Goal: Download file/media

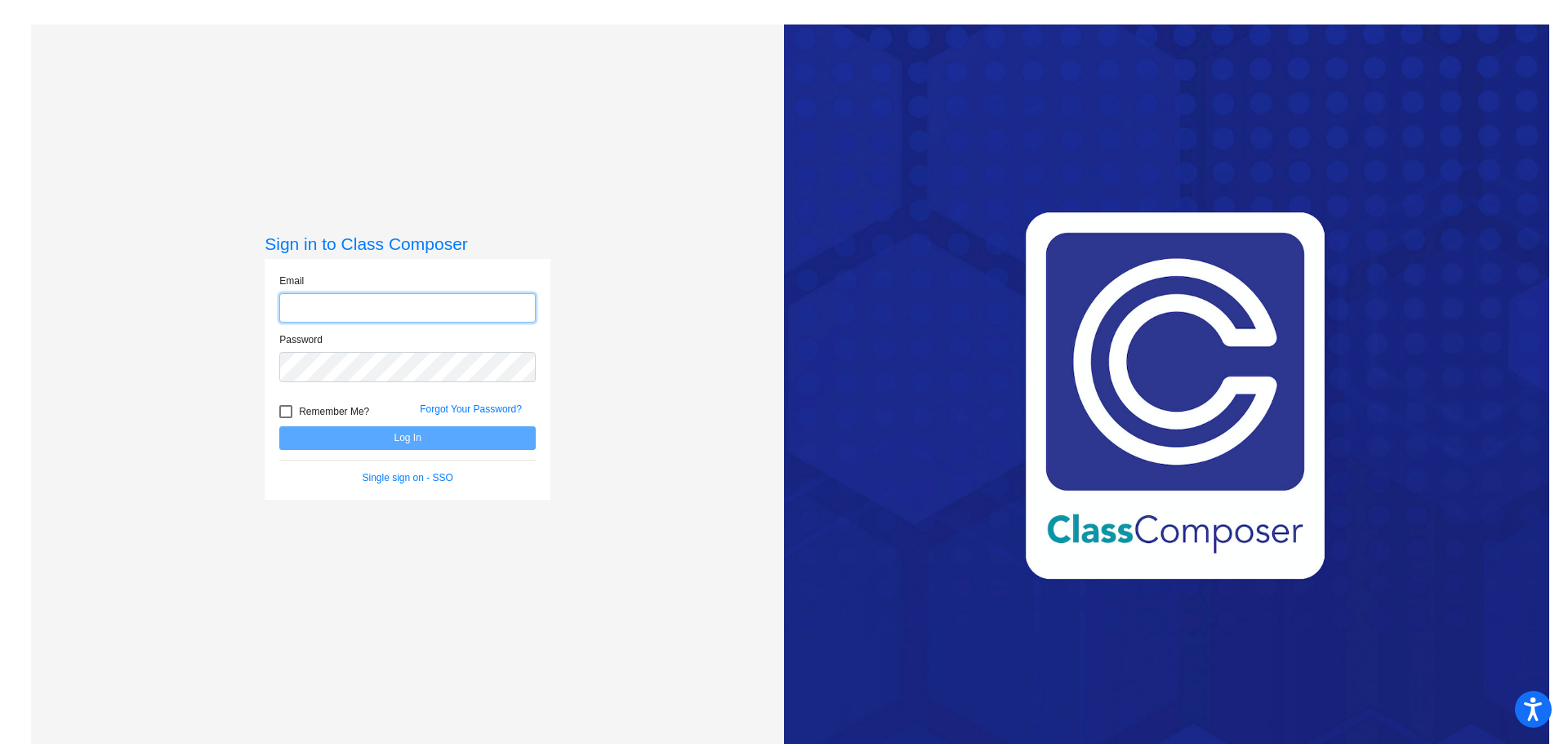
type input "[PERSON_NAME][EMAIL_ADDRESS][PERSON_NAME][DOMAIN_NAME]"
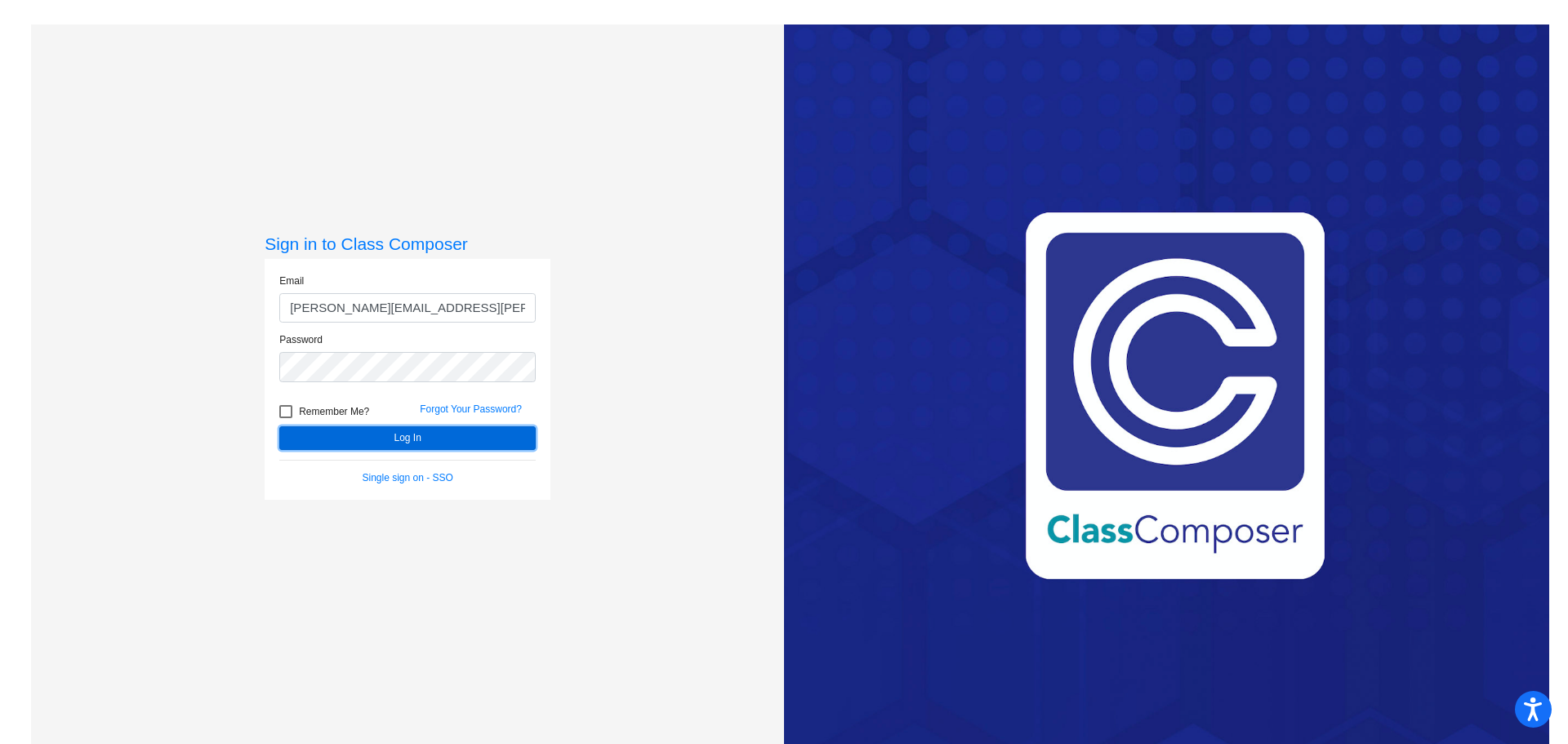
click at [371, 446] on button "Log In" at bounding box center [407, 438] width 256 height 24
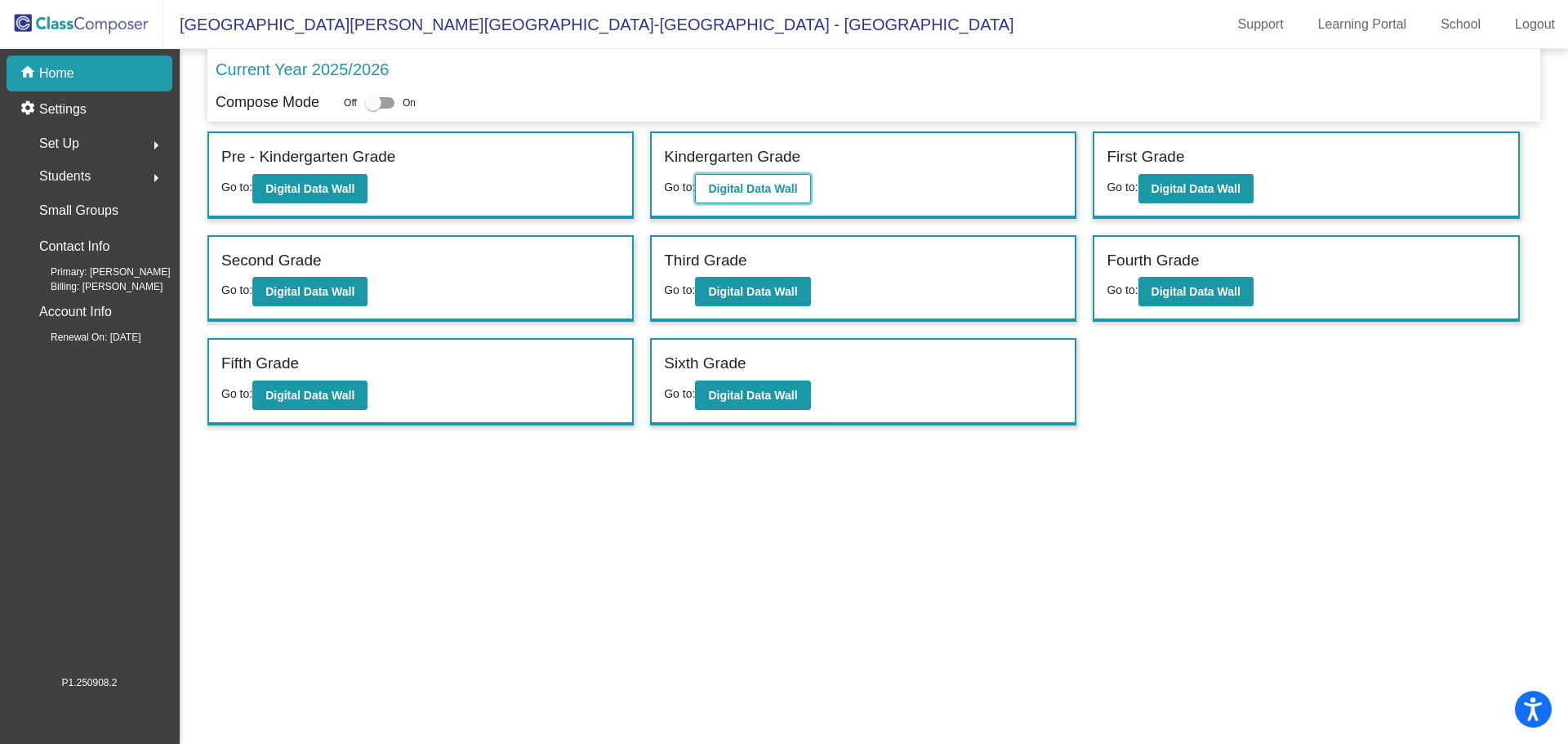
click at [738, 178] on button "Digital Data Wall" at bounding box center [752, 189] width 115 height 29
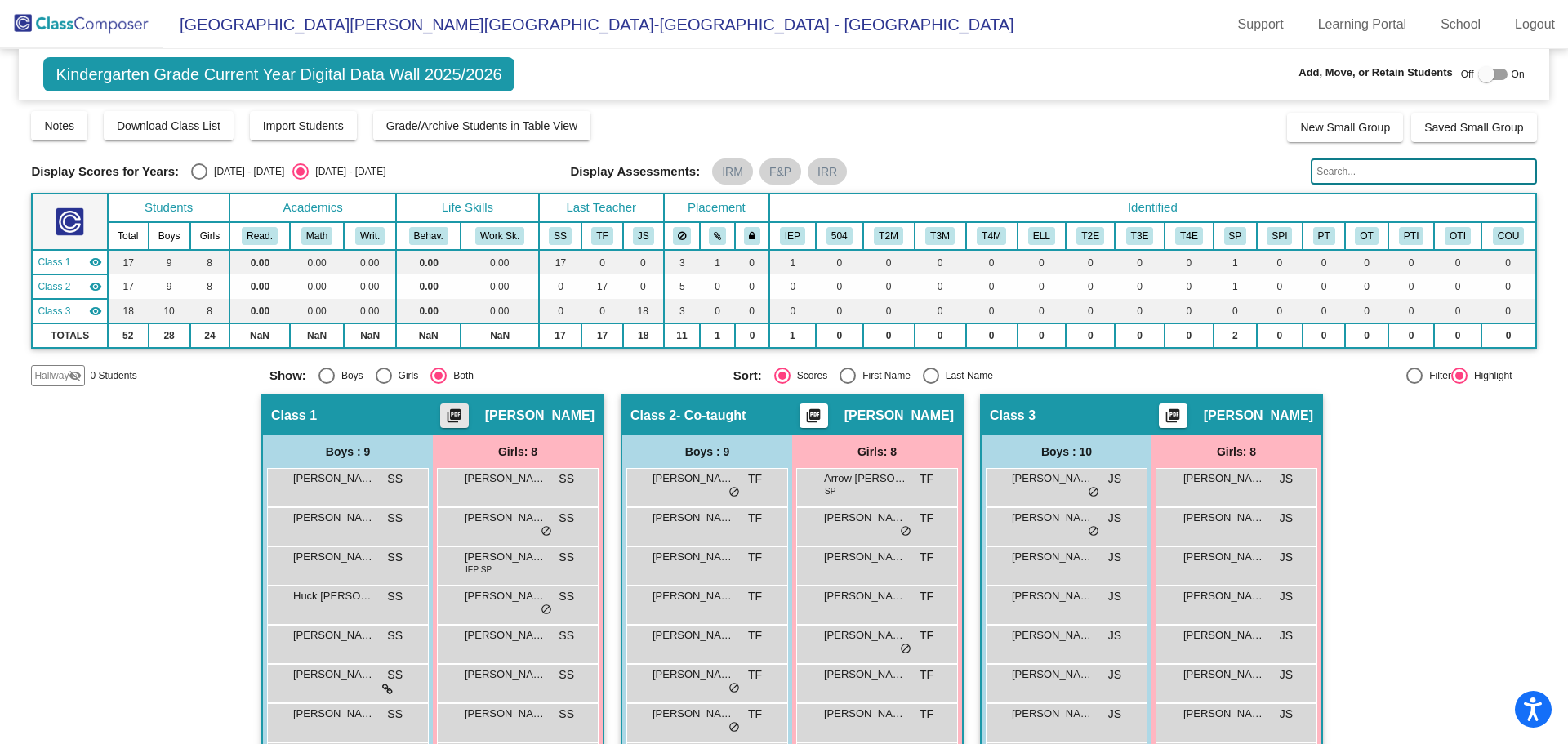
click at [464, 409] on mat-icon "picture_as_pdf" at bounding box center [454, 419] width 20 height 23
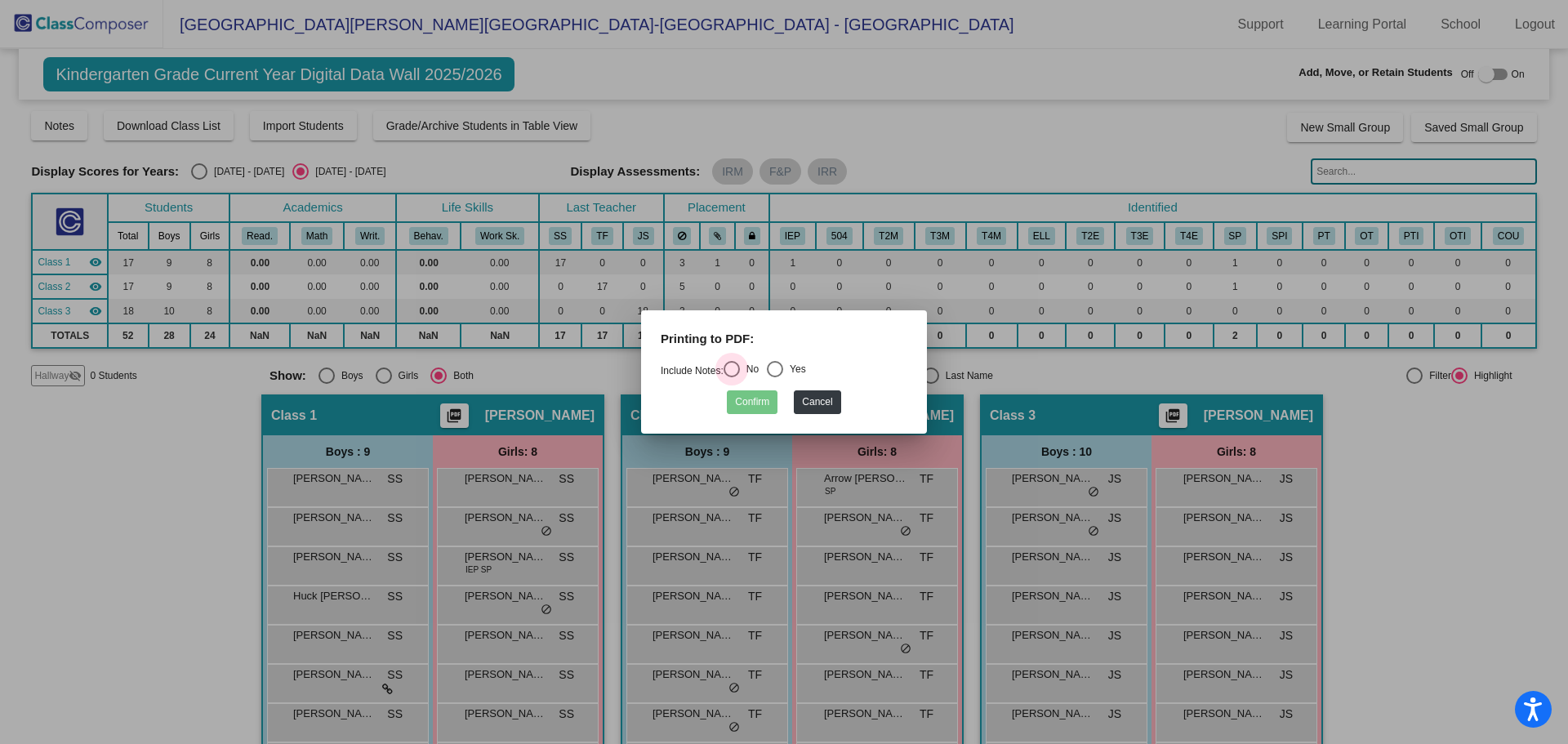
click at [735, 365] on div "Select an option" at bounding box center [731, 369] width 16 height 16
click at [732, 377] on input "No" at bounding box center [731, 377] width 1 height 1
radio input "true"
click at [746, 401] on button "Confirm" at bounding box center [752, 402] width 51 height 24
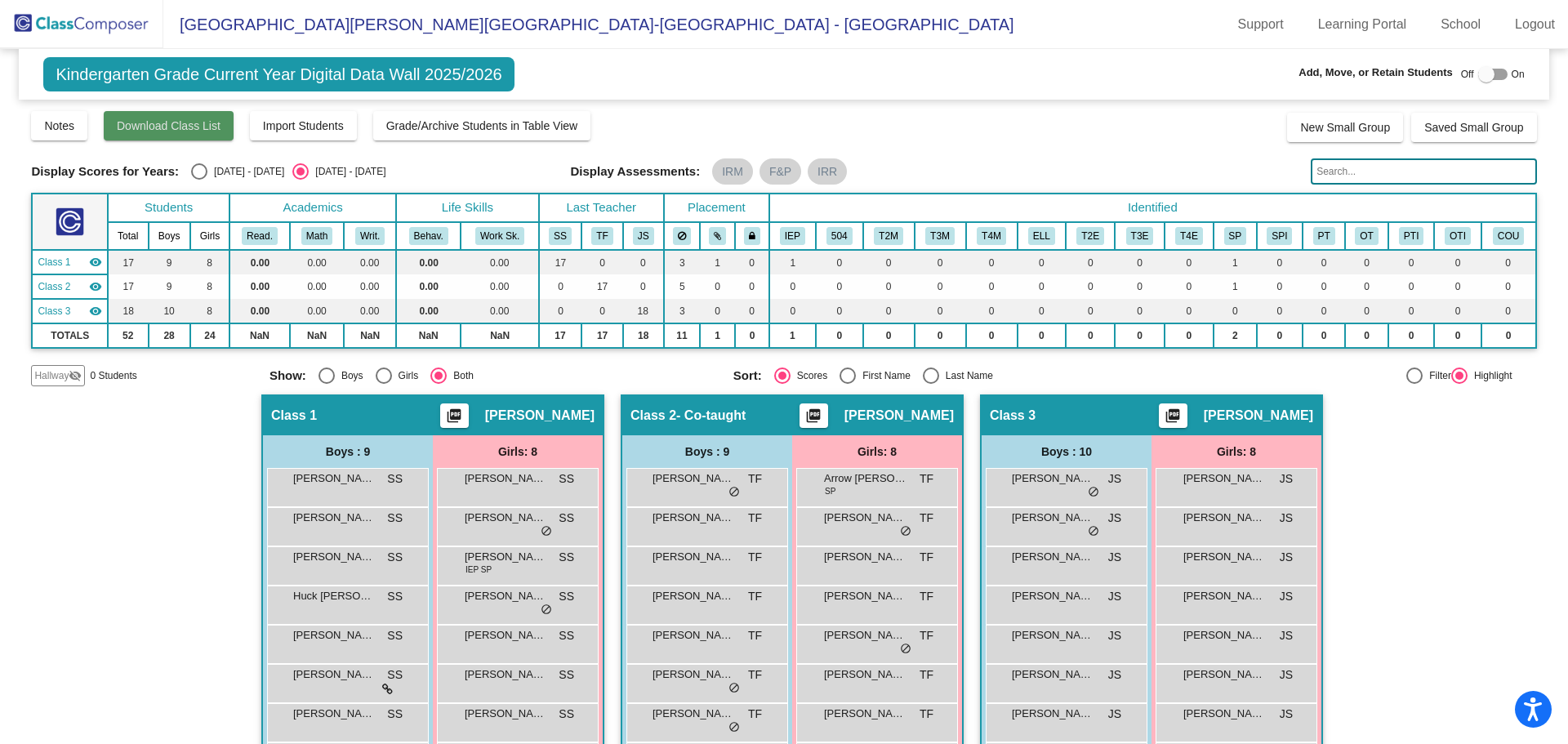
click at [192, 125] on span "Download Class List" at bounding box center [169, 125] width 104 height 13
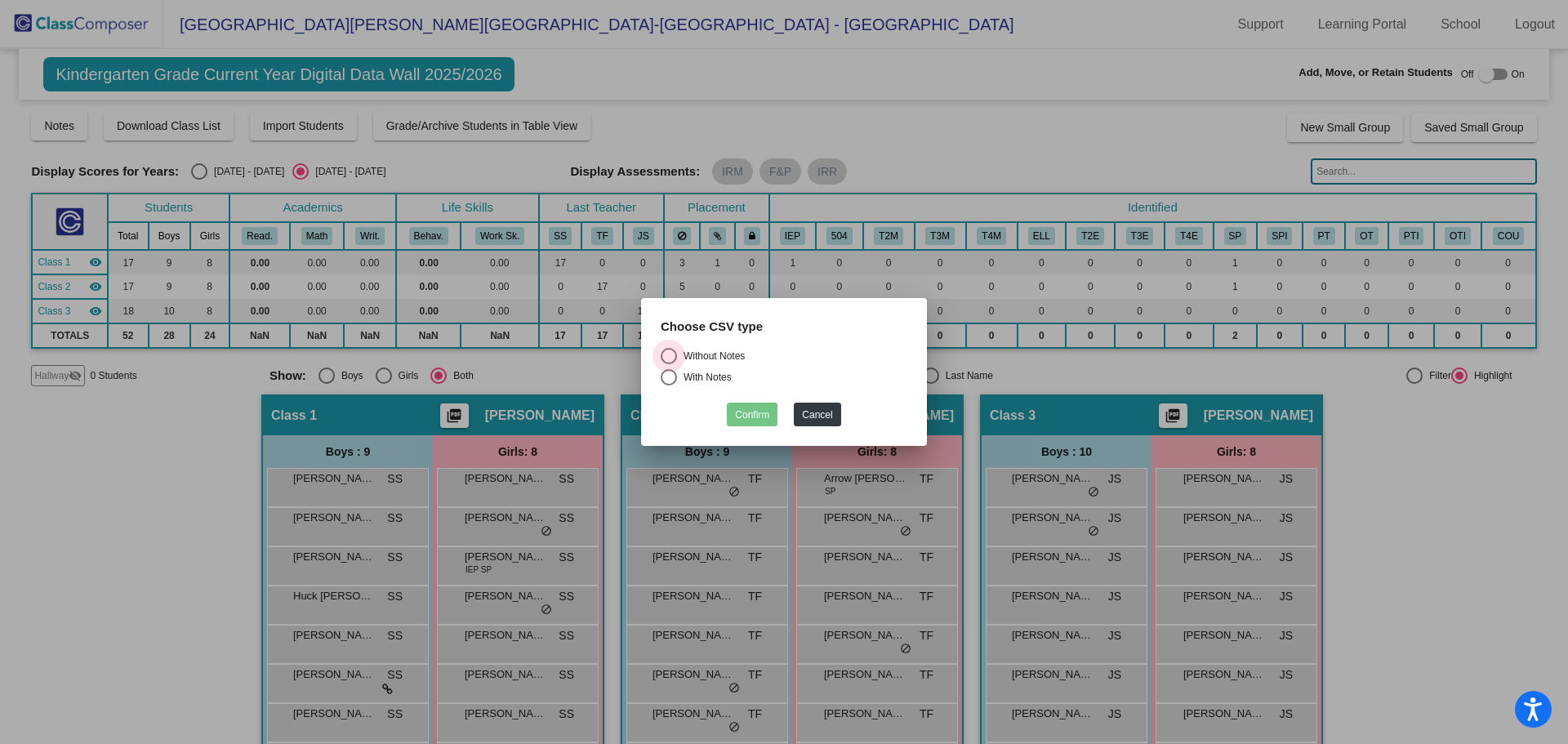
click at [729, 355] on div "Without Notes" at bounding box center [711, 356] width 68 height 15
click at [668, 364] on input "Without Notes" at bounding box center [668, 364] width 1 height 1
radio input "true"
click at [744, 412] on button "Confirm" at bounding box center [752, 414] width 51 height 24
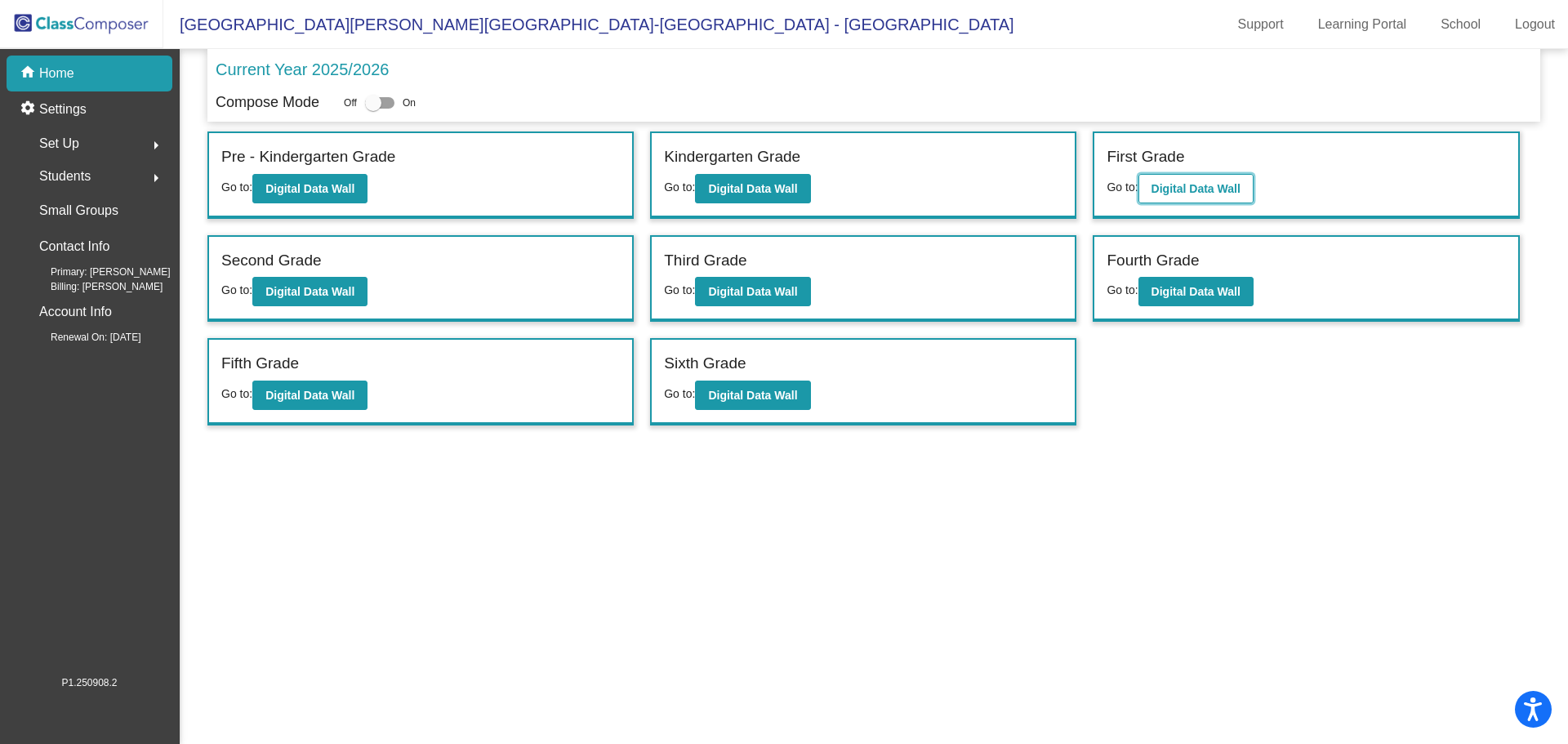
click at [1181, 187] on b "Digital Data Wall" at bounding box center [1196, 189] width 89 height 13
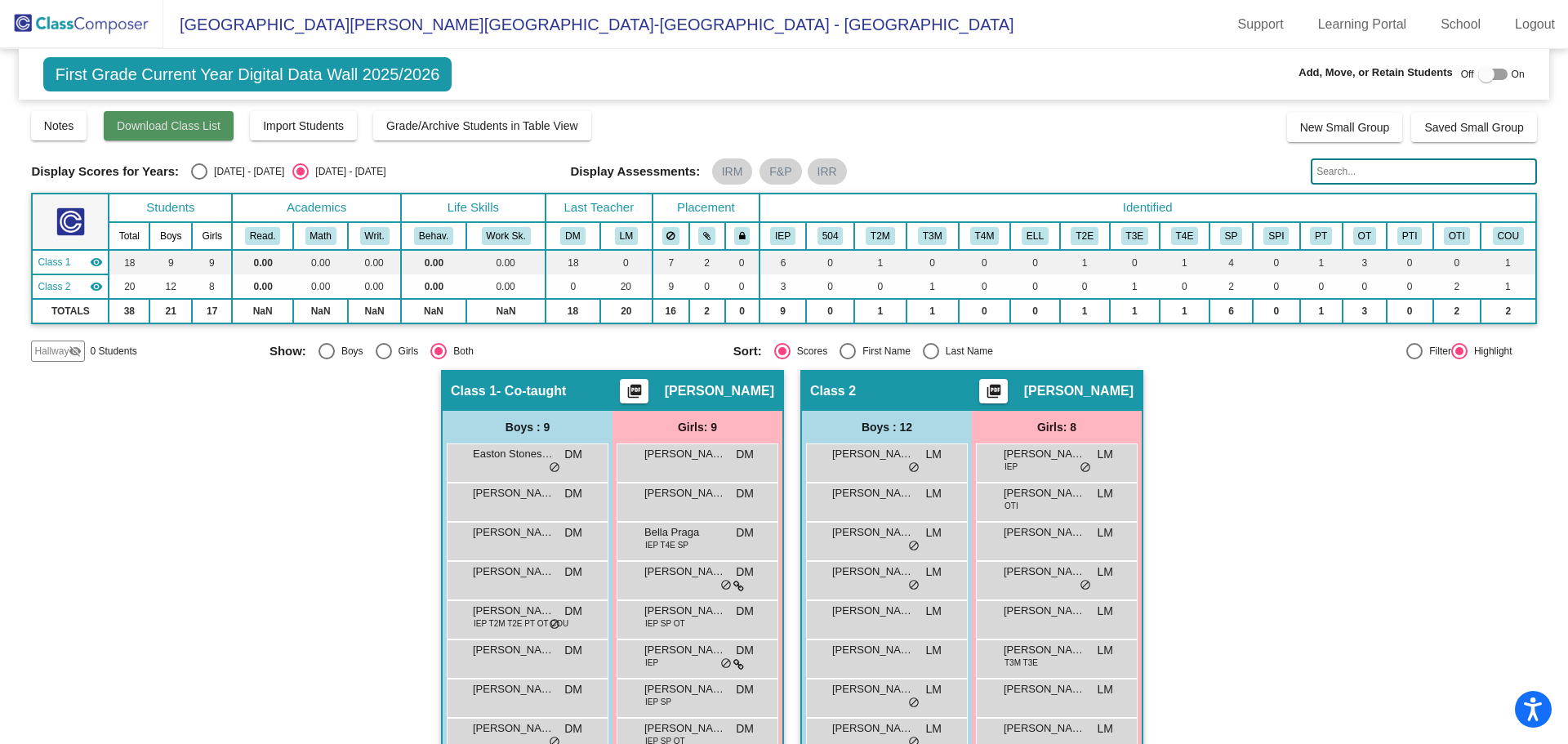
click at [165, 120] on span "Download Class List" at bounding box center [169, 125] width 104 height 13
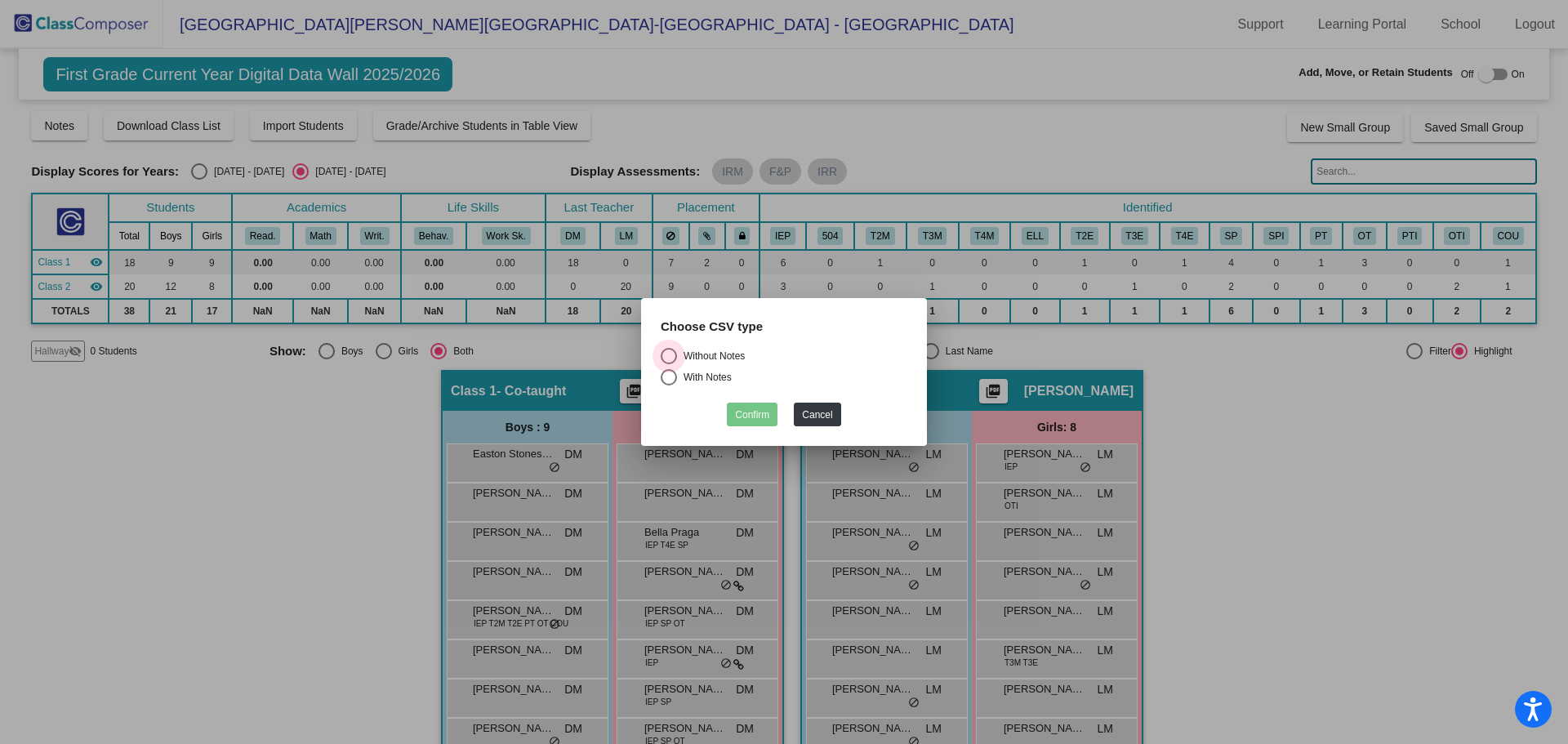
click at [729, 351] on div "Without Notes" at bounding box center [711, 356] width 68 height 15
click at [668, 364] on input "Without Notes" at bounding box center [668, 364] width 1 height 1
radio input "true"
click at [749, 407] on button "Confirm" at bounding box center [752, 414] width 51 height 24
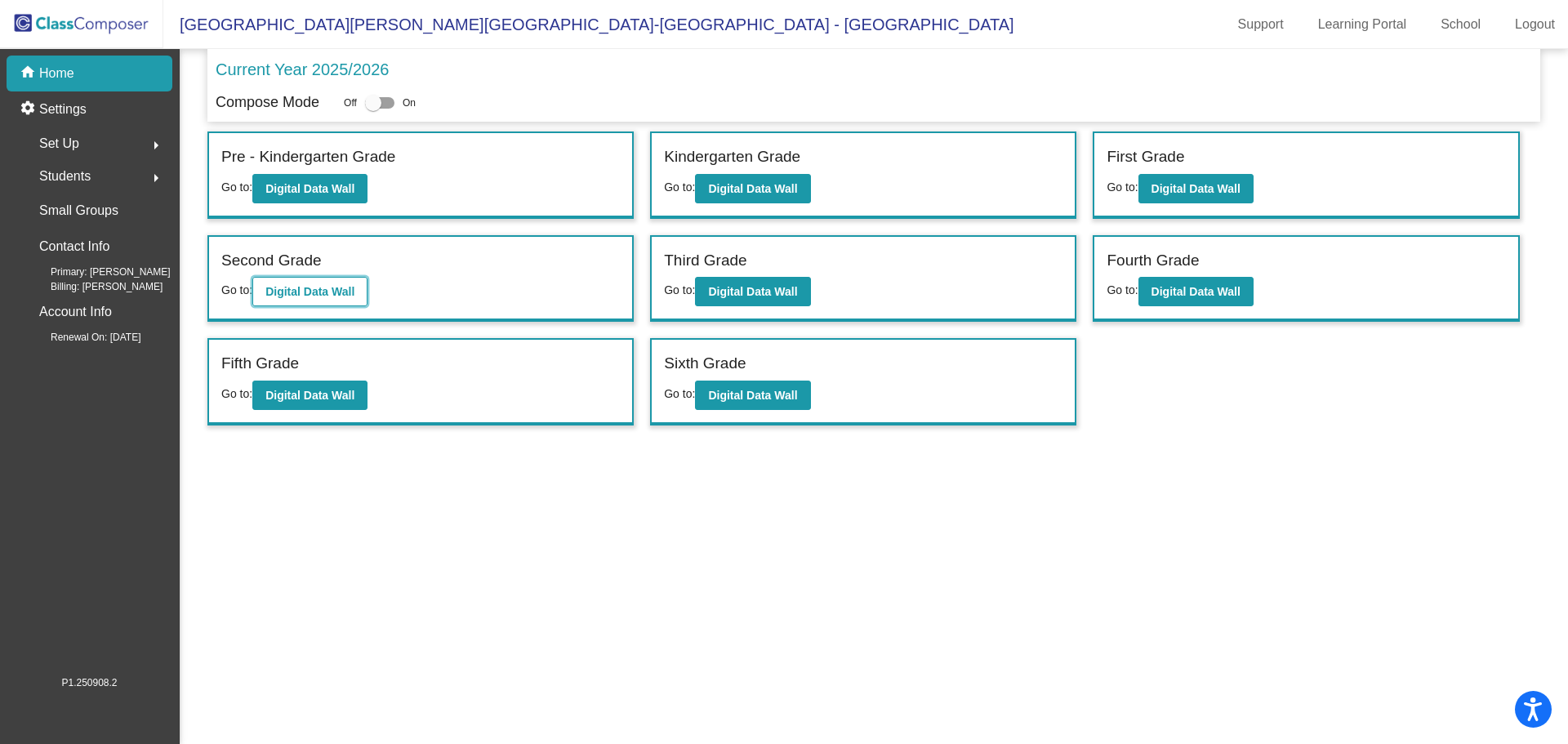
click at [355, 290] on b "Digital Data Wall" at bounding box center [310, 291] width 89 height 13
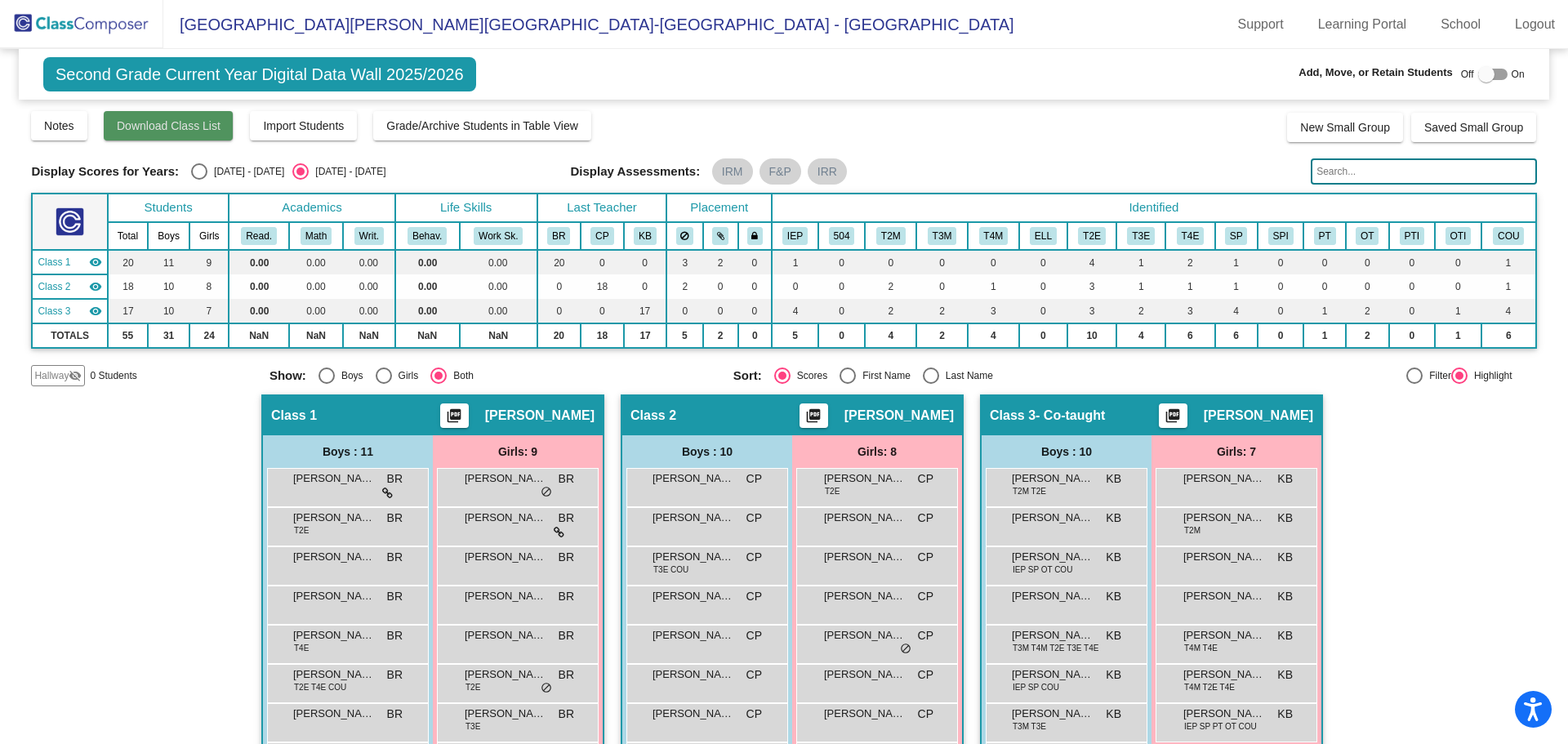
click at [151, 124] on span "Download Class List" at bounding box center [169, 125] width 104 height 13
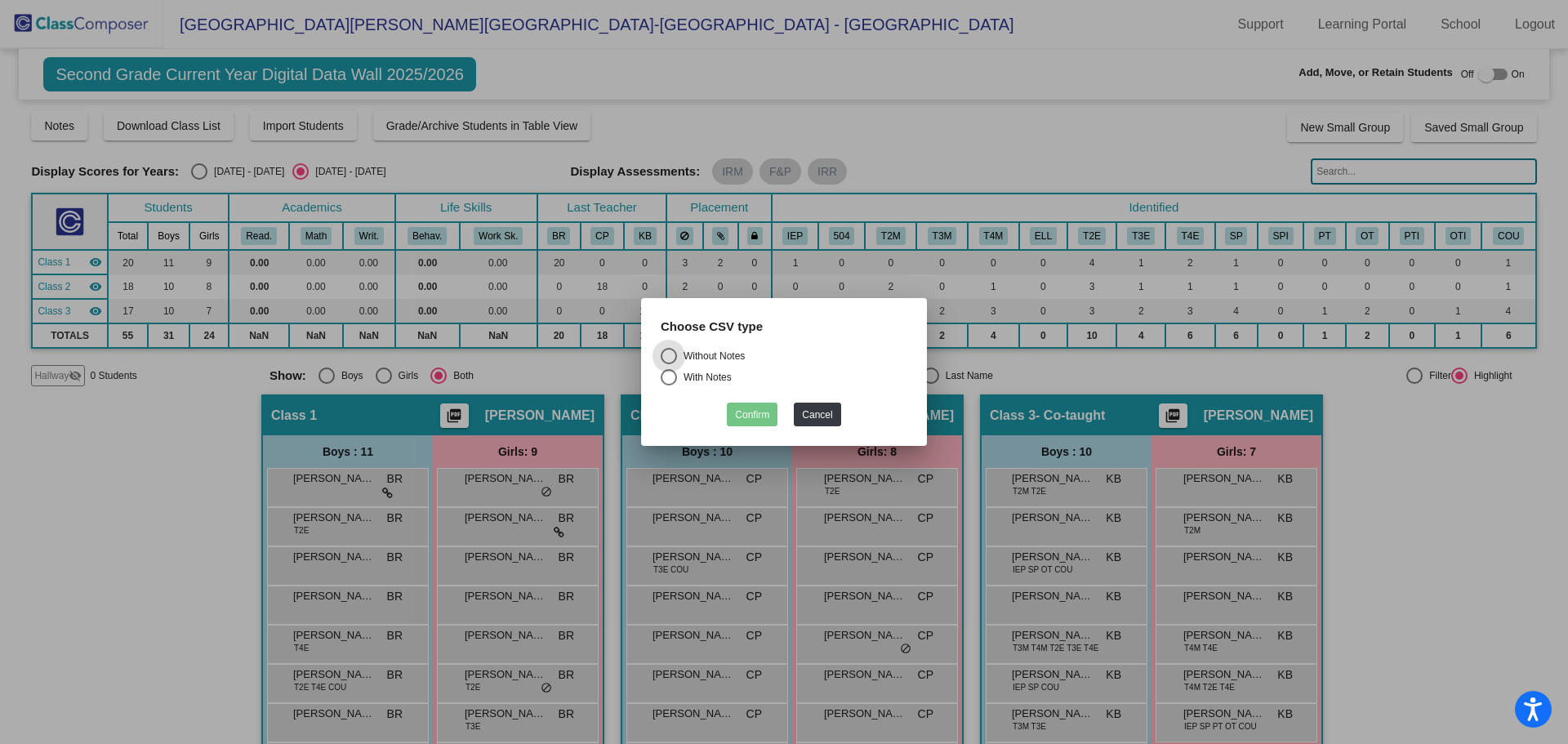
click at [708, 359] on div "Without Notes" at bounding box center [711, 356] width 68 height 15
click at [668, 364] on input "Without Notes" at bounding box center [668, 364] width 1 height 1
radio input "true"
click at [765, 418] on button "Confirm" at bounding box center [752, 414] width 51 height 24
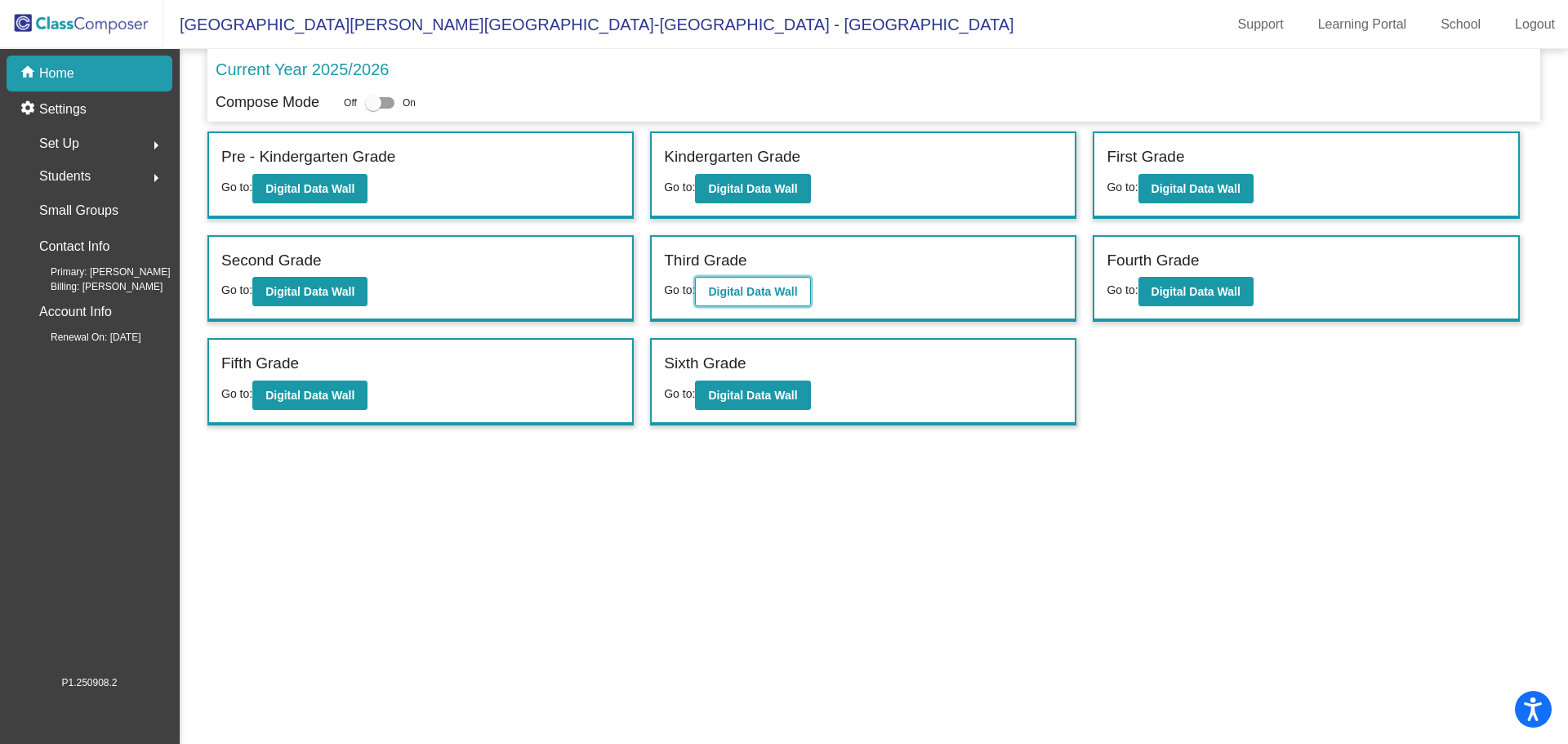
click at [750, 284] on button "Digital Data Wall" at bounding box center [752, 291] width 115 height 29
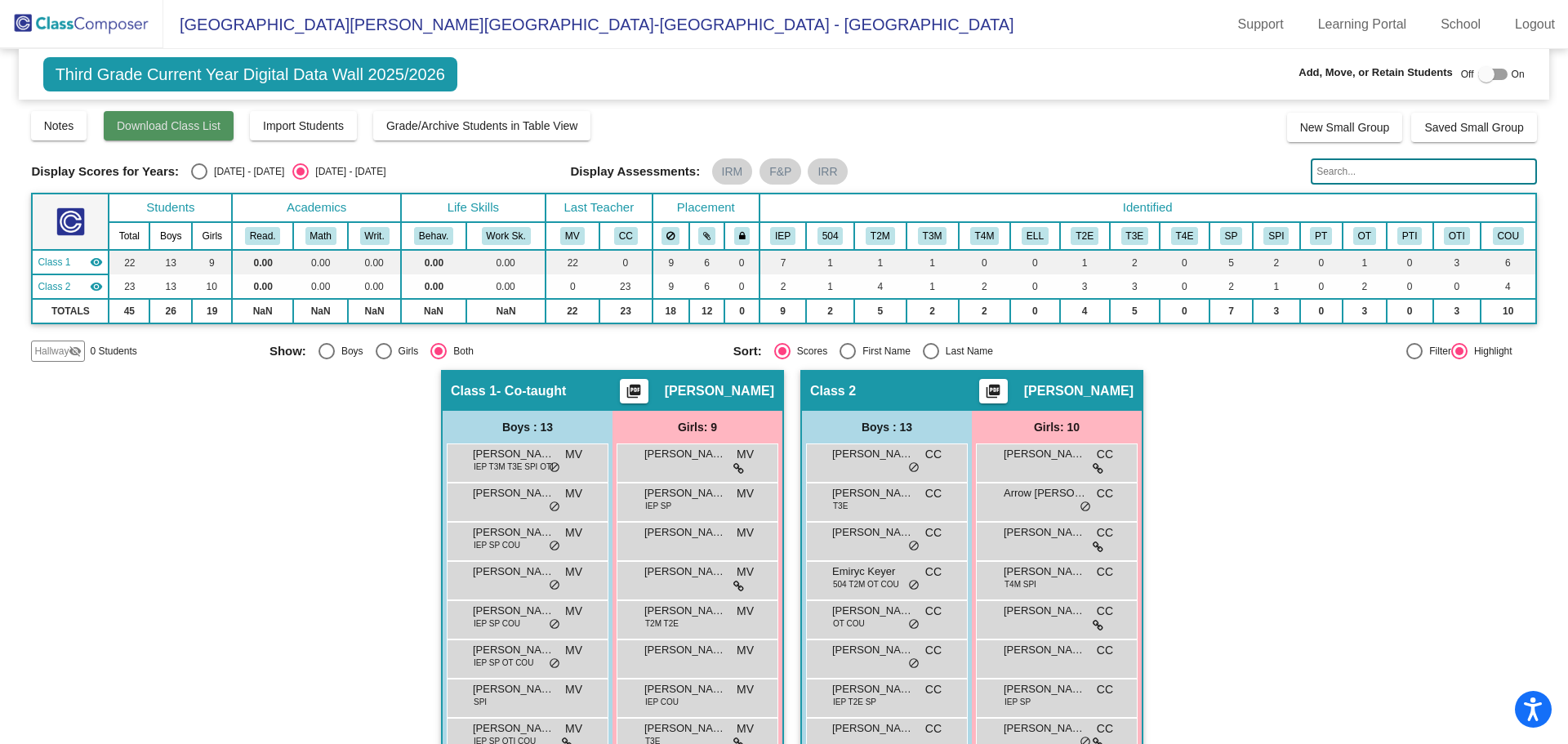
click at [195, 123] on span "Download Class List" at bounding box center [169, 125] width 104 height 13
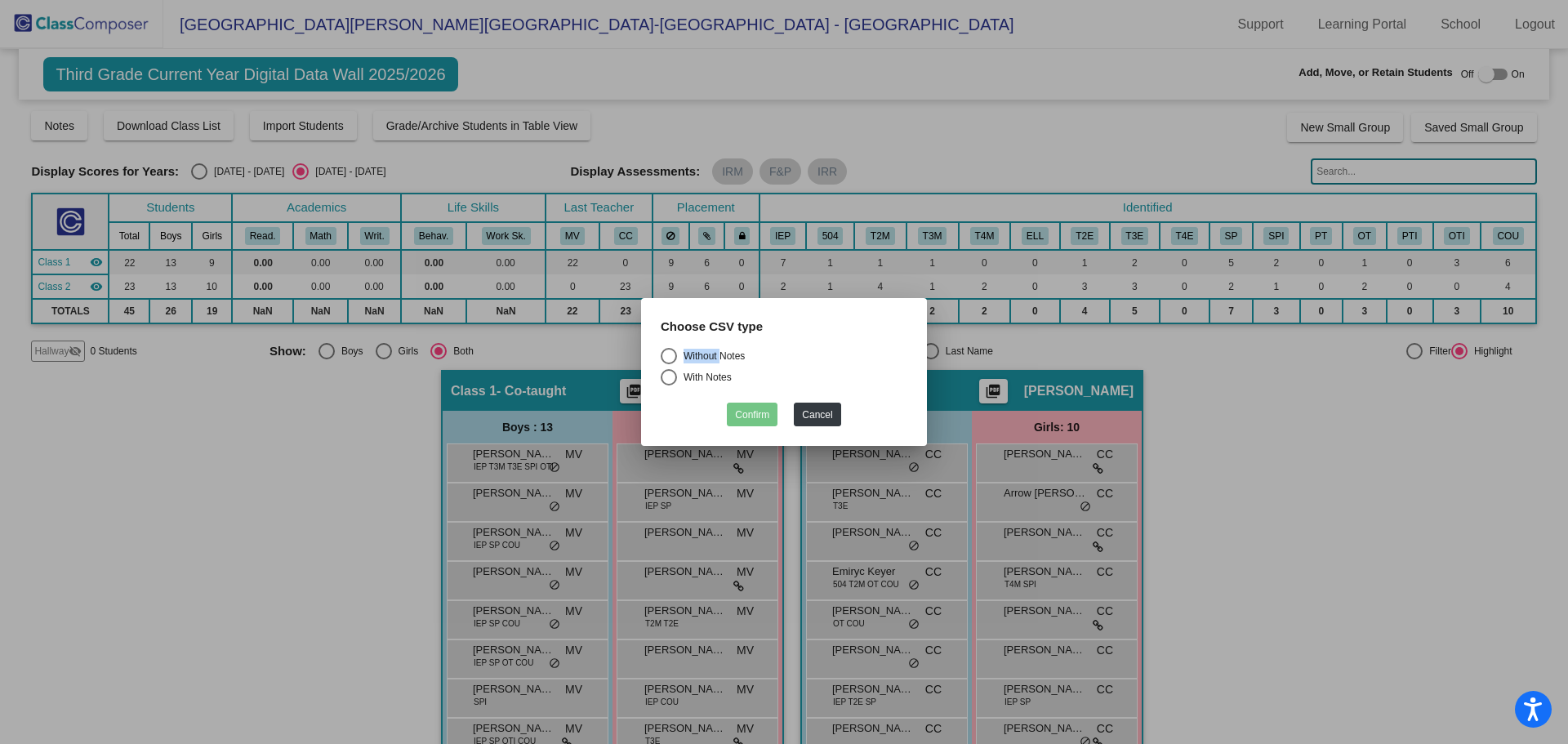
click at [718, 350] on form "Choose CSV type Without Notes With Notes Confirm Cancel" at bounding box center [784, 372] width 247 height 109
drag, startPoint x: 708, startPoint y: 351, endPoint x: 714, endPoint y: 343, distance: 10.0
click at [716, 340] on form "Choose CSV type Without Notes With Notes Confirm Cancel" at bounding box center [784, 372] width 247 height 109
drag, startPoint x: 675, startPoint y: 351, endPoint x: 686, endPoint y: 373, distance: 24.6
click at [675, 351] on div "Select an option" at bounding box center [668, 355] width 16 height 16
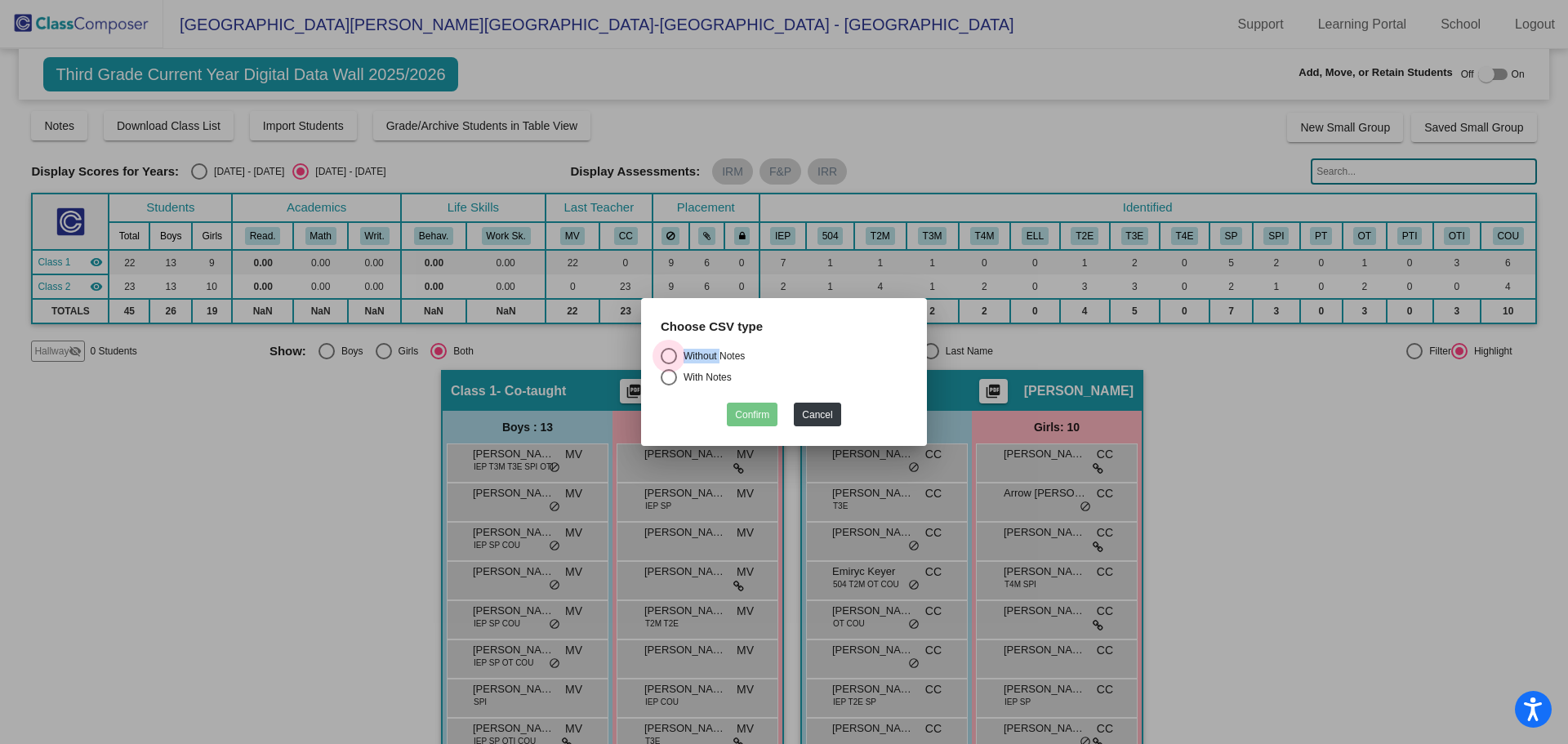
click at [668, 364] on input "Without Notes" at bounding box center [668, 364] width 1 height 1
radio input "true"
click at [750, 408] on button "Confirm" at bounding box center [752, 414] width 51 height 24
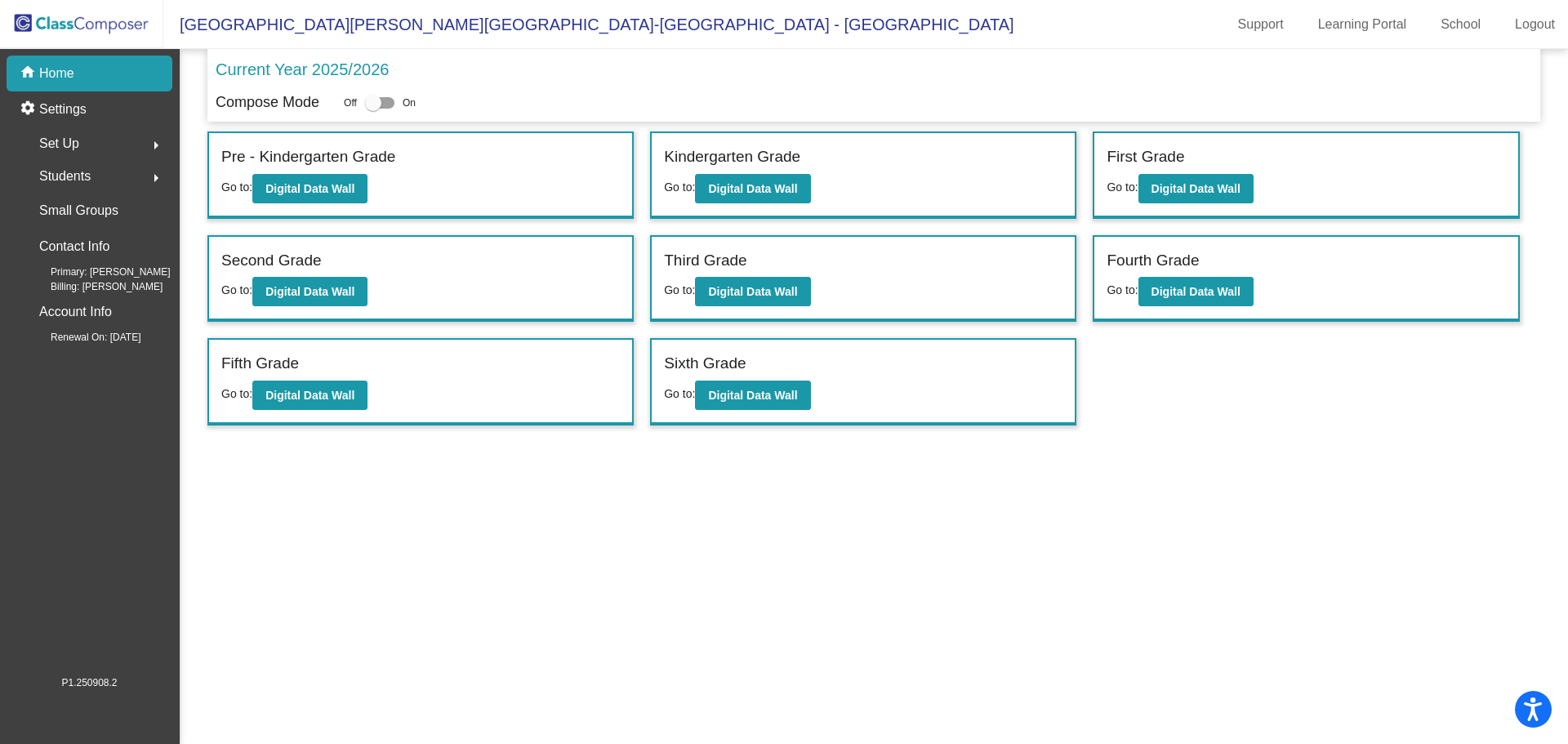
click at [1279, 308] on div "Fourth Grade Go to: Digital Data Wall" at bounding box center [1306, 278] width 423 height 84
click at [1220, 278] on button "Digital Data Wall" at bounding box center [1197, 291] width 115 height 29
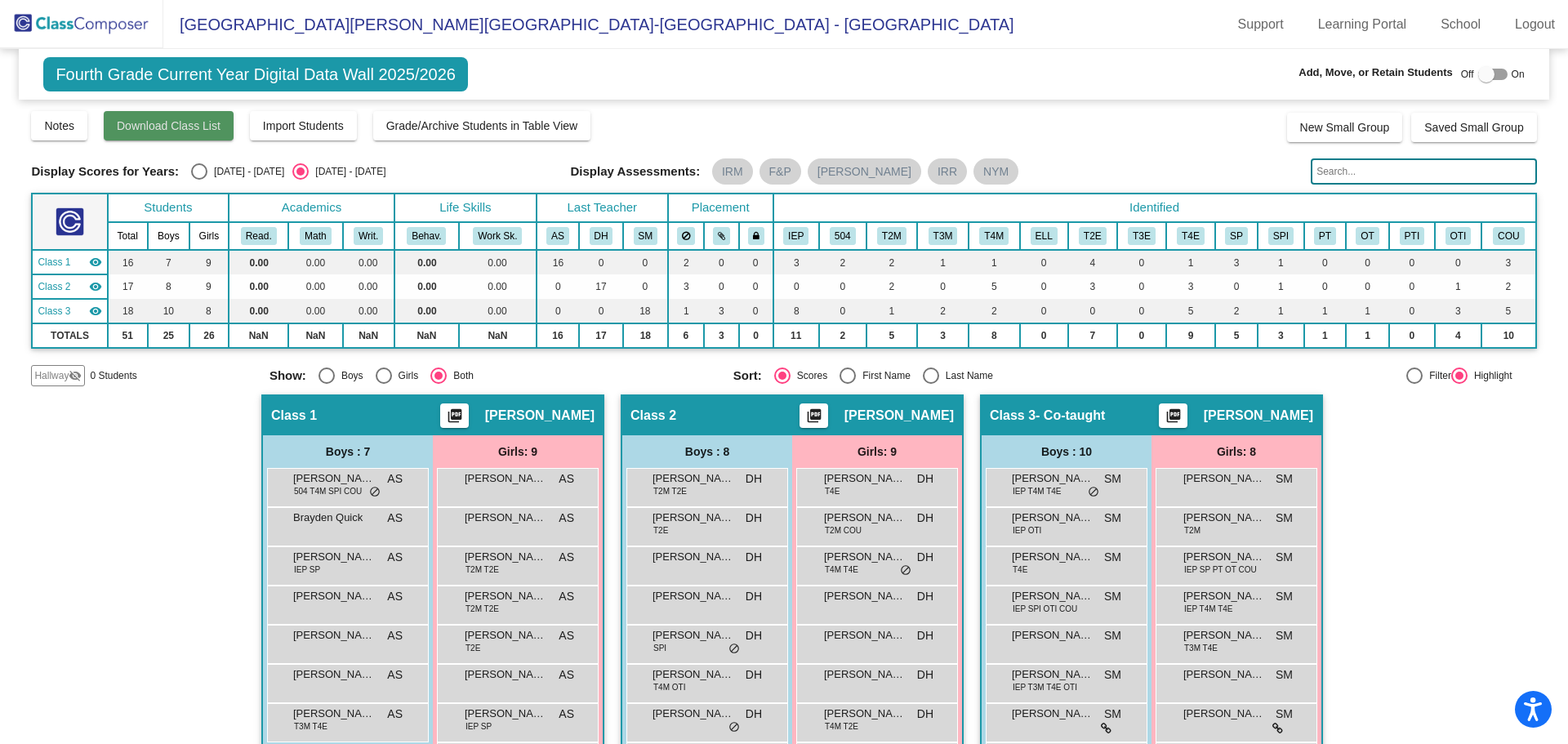
click at [189, 126] on span "Download Class List" at bounding box center [169, 125] width 104 height 13
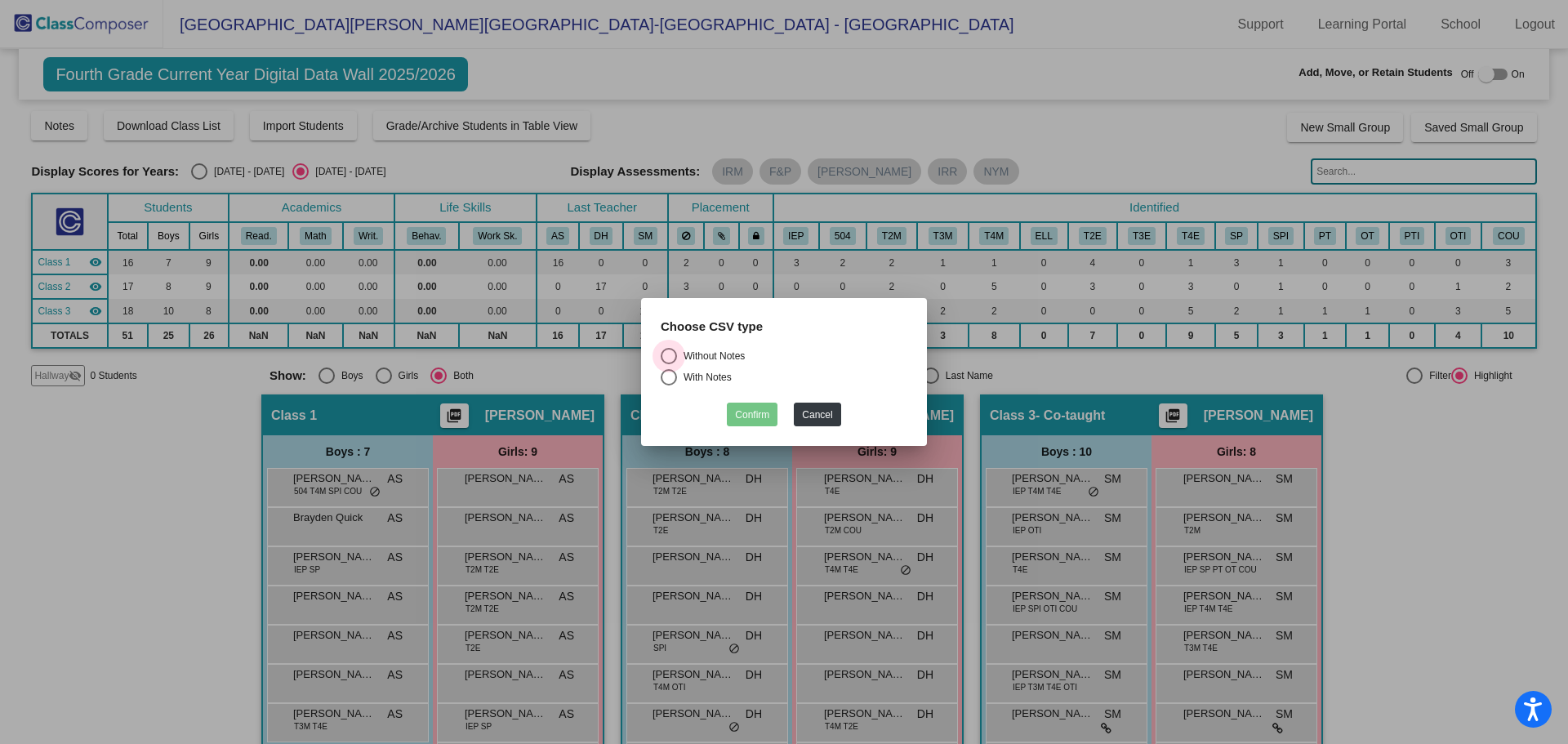
click at [682, 352] on div "Without Notes" at bounding box center [711, 356] width 68 height 15
click at [668, 364] on input "Without Notes" at bounding box center [668, 364] width 1 height 1
radio input "true"
click at [762, 410] on button "Confirm" at bounding box center [752, 414] width 51 height 24
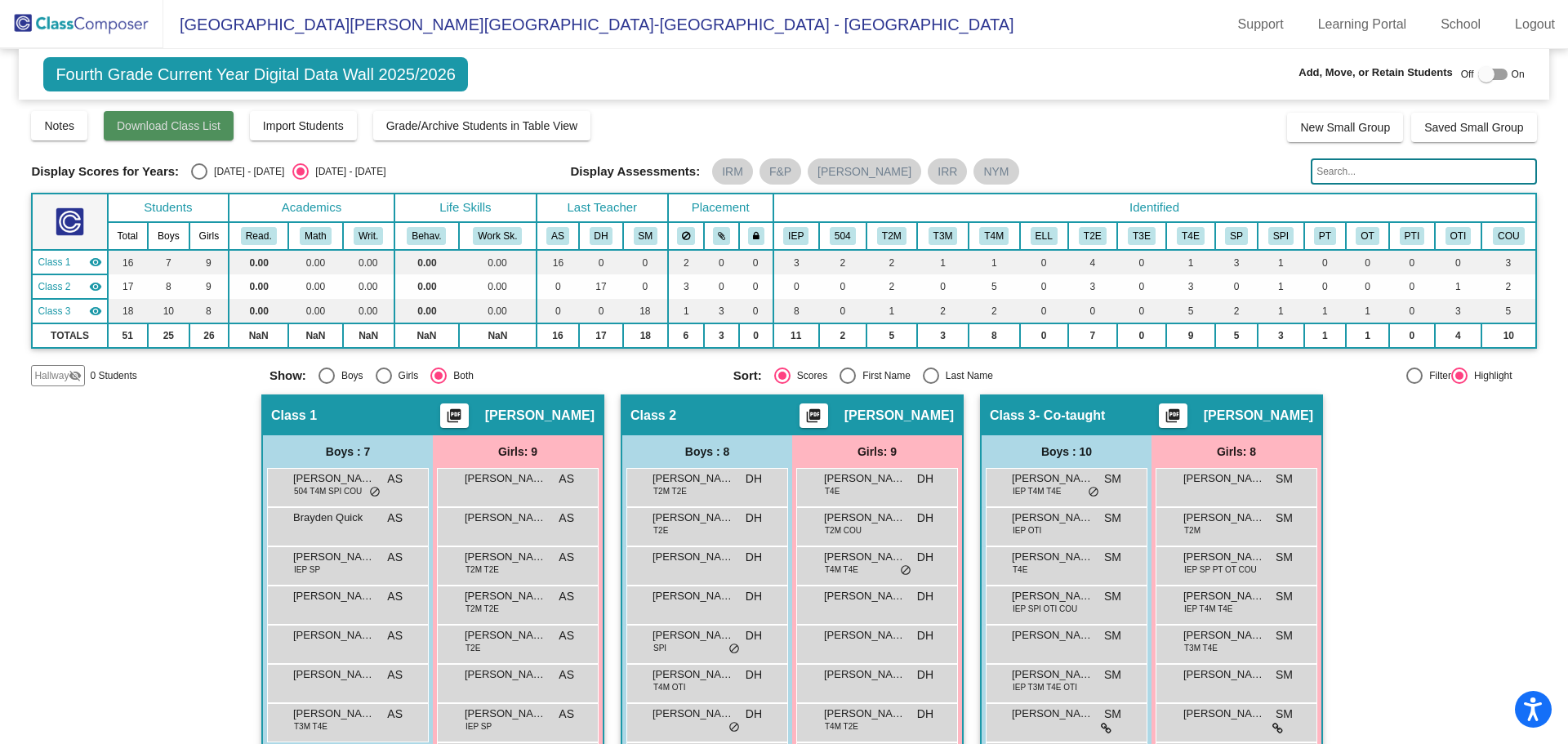
click at [154, 131] on span "Download Class List" at bounding box center [169, 125] width 104 height 13
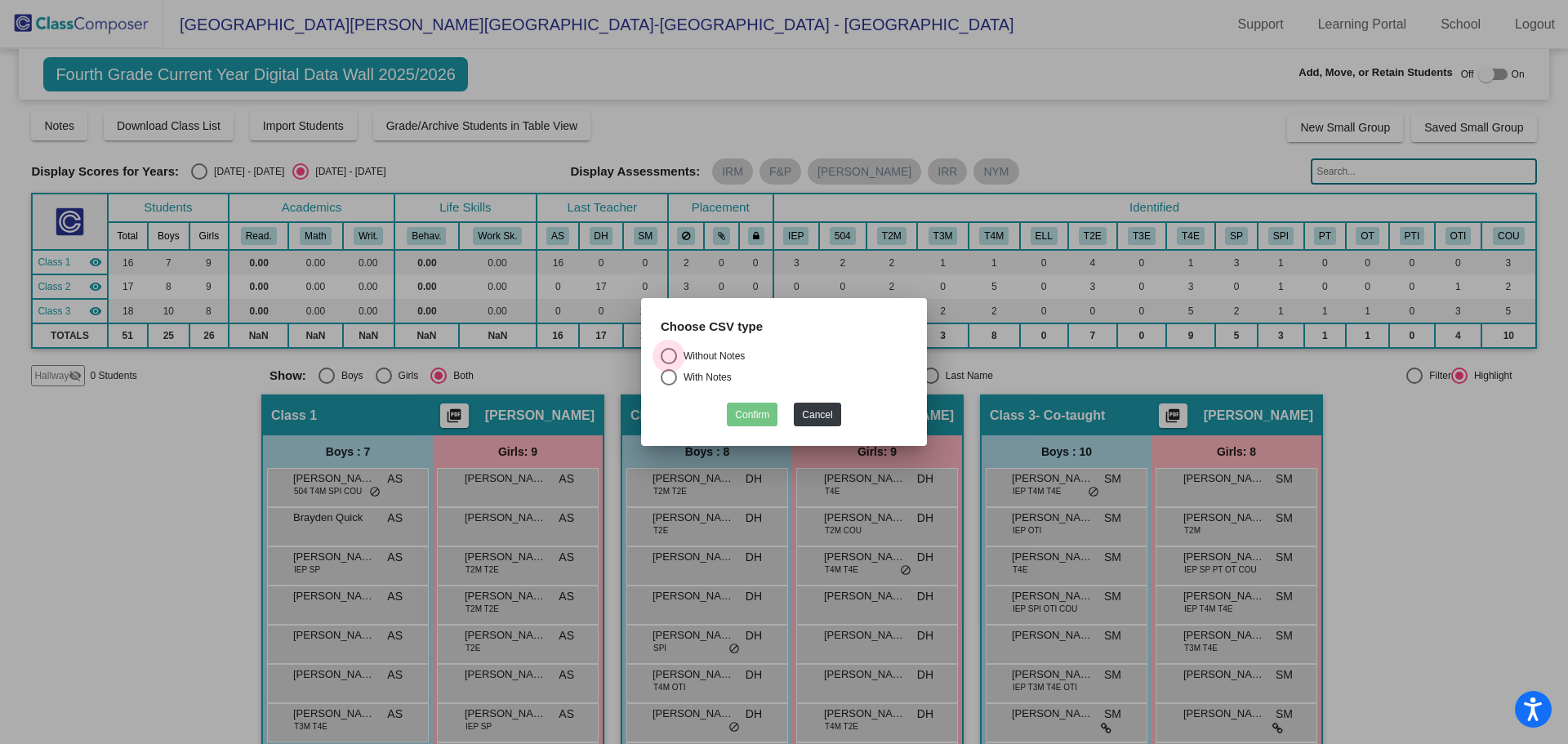
click at [664, 354] on div "Select an option" at bounding box center [668, 355] width 16 height 16
click at [668, 364] on input "Without Notes" at bounding box center [668, 364] width 1 height 1
radio input "true"
drag, startPoint x: 760, startPoint y: 406, endPoint x: 900, endPoint y: 405, distance: 140.0
click at [762, 408] on button "Confirm" at bounding box center [752, 414] width 51 height 24
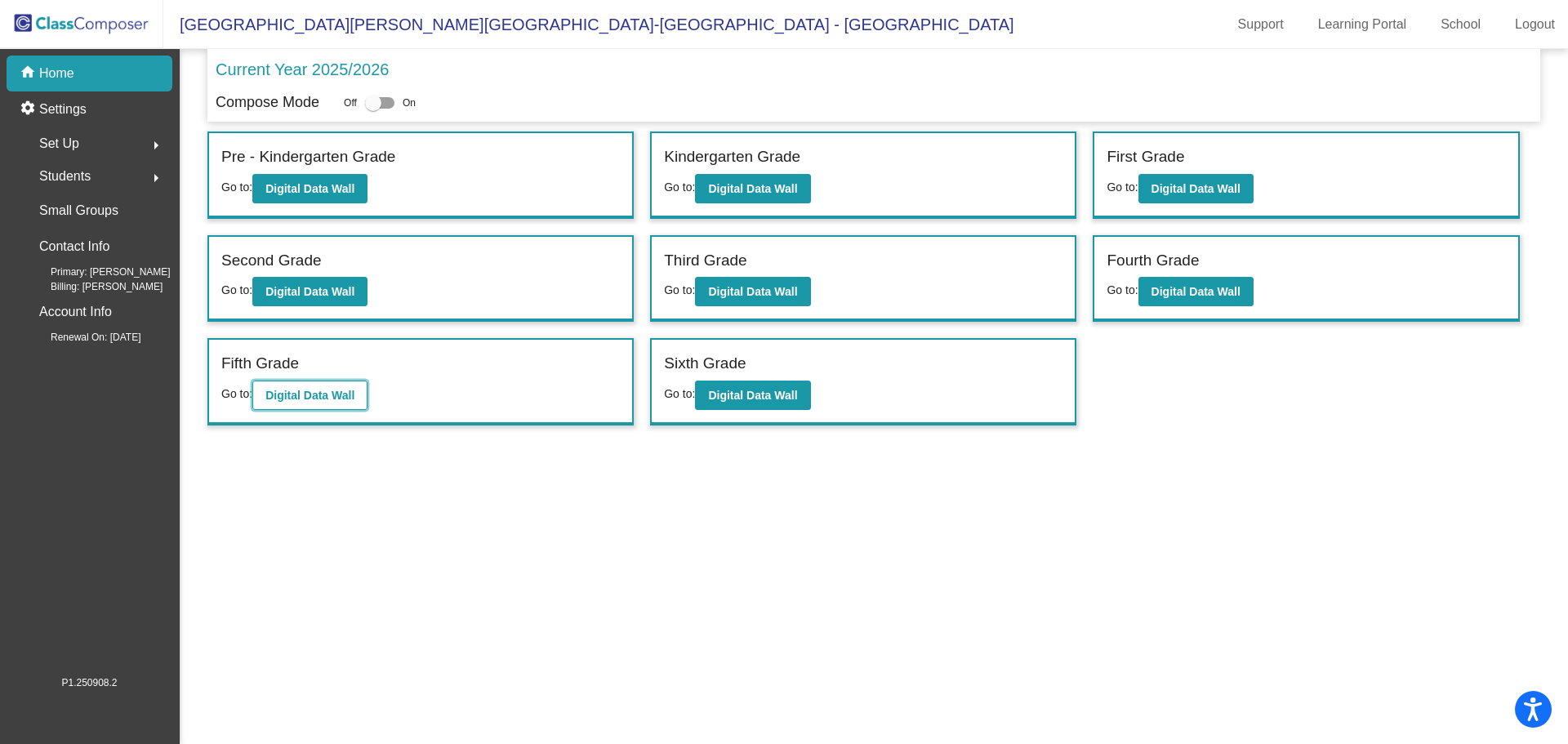
click at [295, 389] on b "Digital Data Wall" at bounding box center [310, 395] width 89 height 13
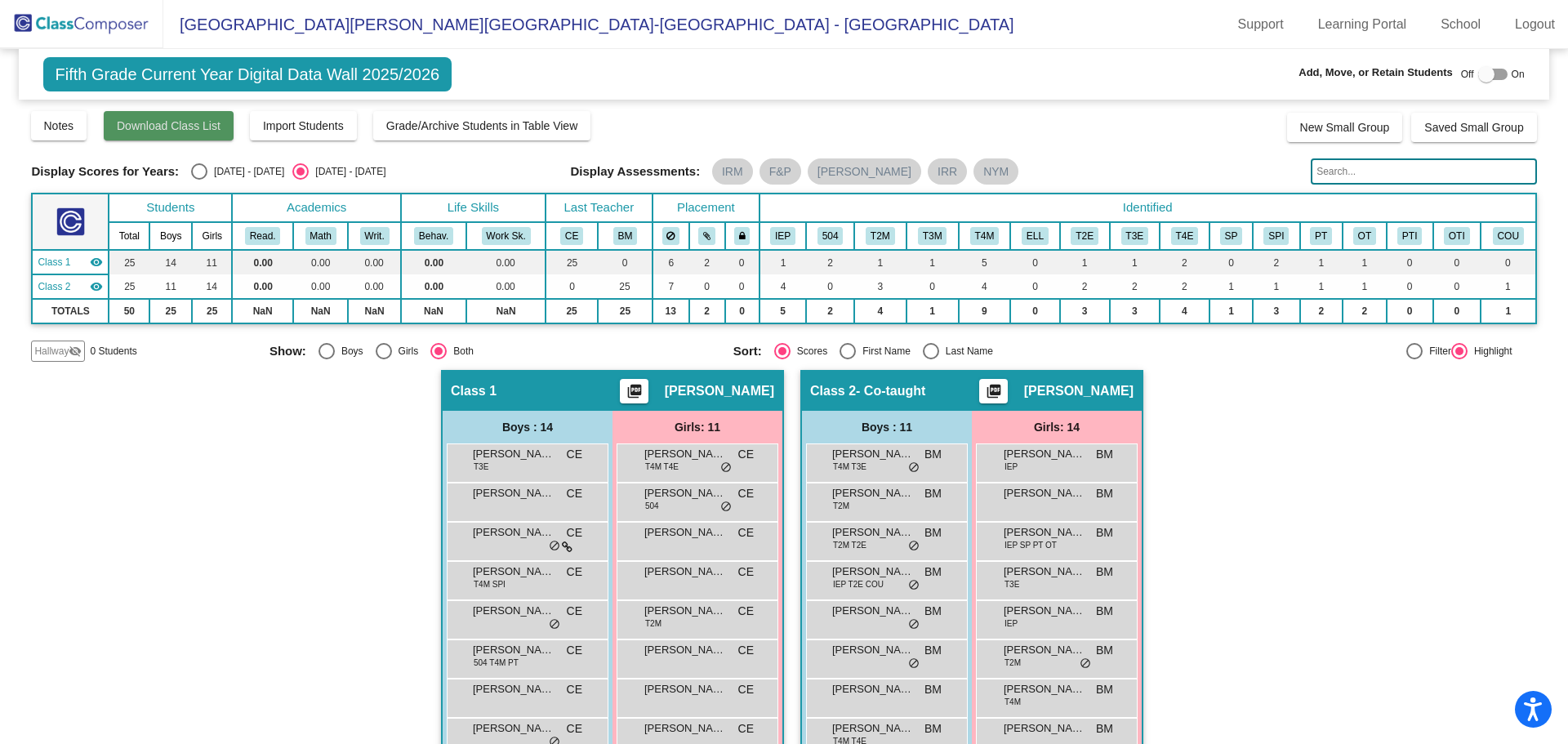
click at [151, 119] on span "Download Class List" at bounding box center [169, 125] width 104 height 13
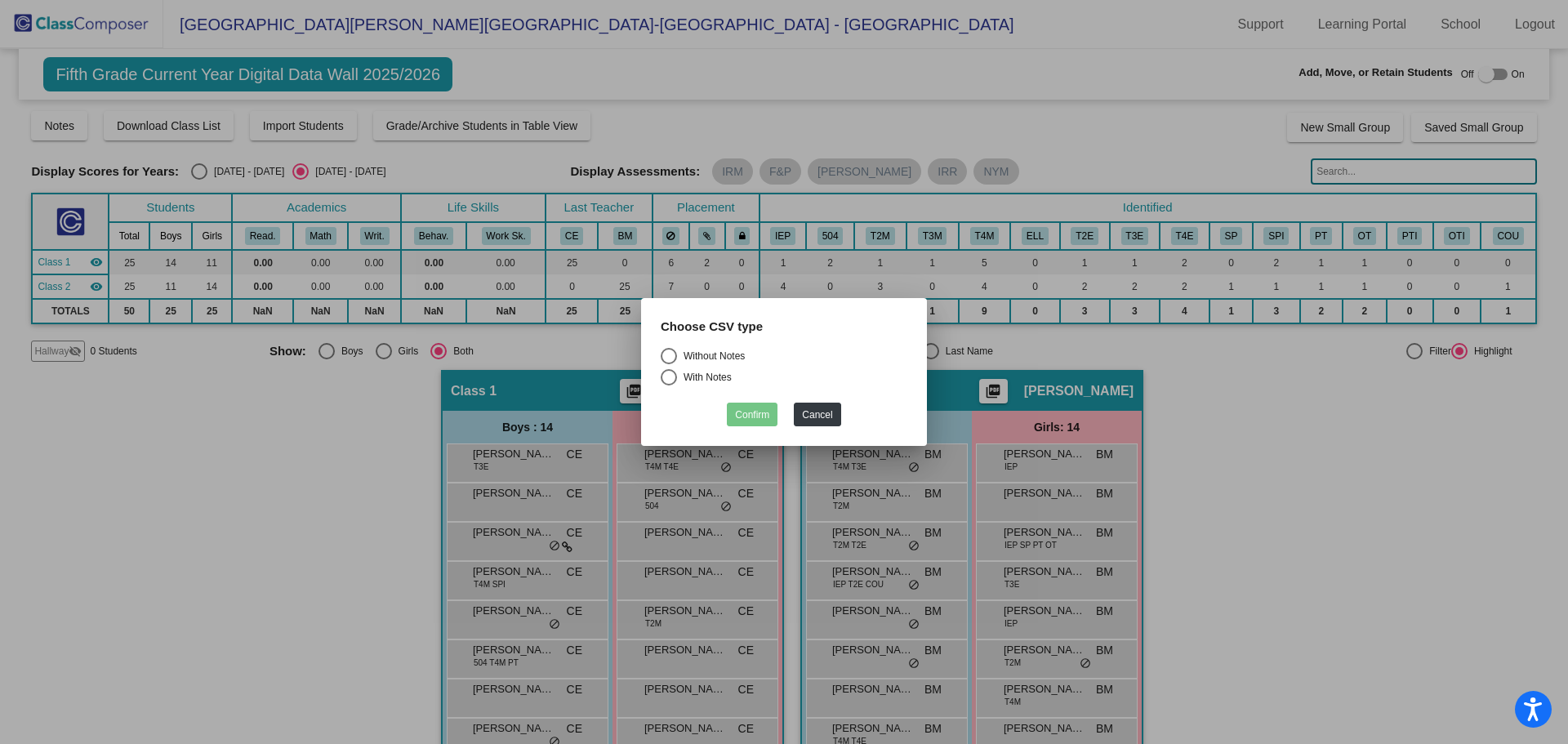
click at [643, 359] on mat-dialog-container "Choose CSV type Without Notes With Notes Confirm Cancel" at bounding box center [784, 372] width 286 height 149
drag, startPoint x: 672, startPoint y: 350, endPoint x: 744, endPoint y: 410, distance: 93.7
click at [672, 351] on div "Select an option" at bounding box center [668, 355] width 16 height 16
click at [668, 364] on input "Without Notes" at bounding box center [668, 364] width 1 height 1
radio input "true"
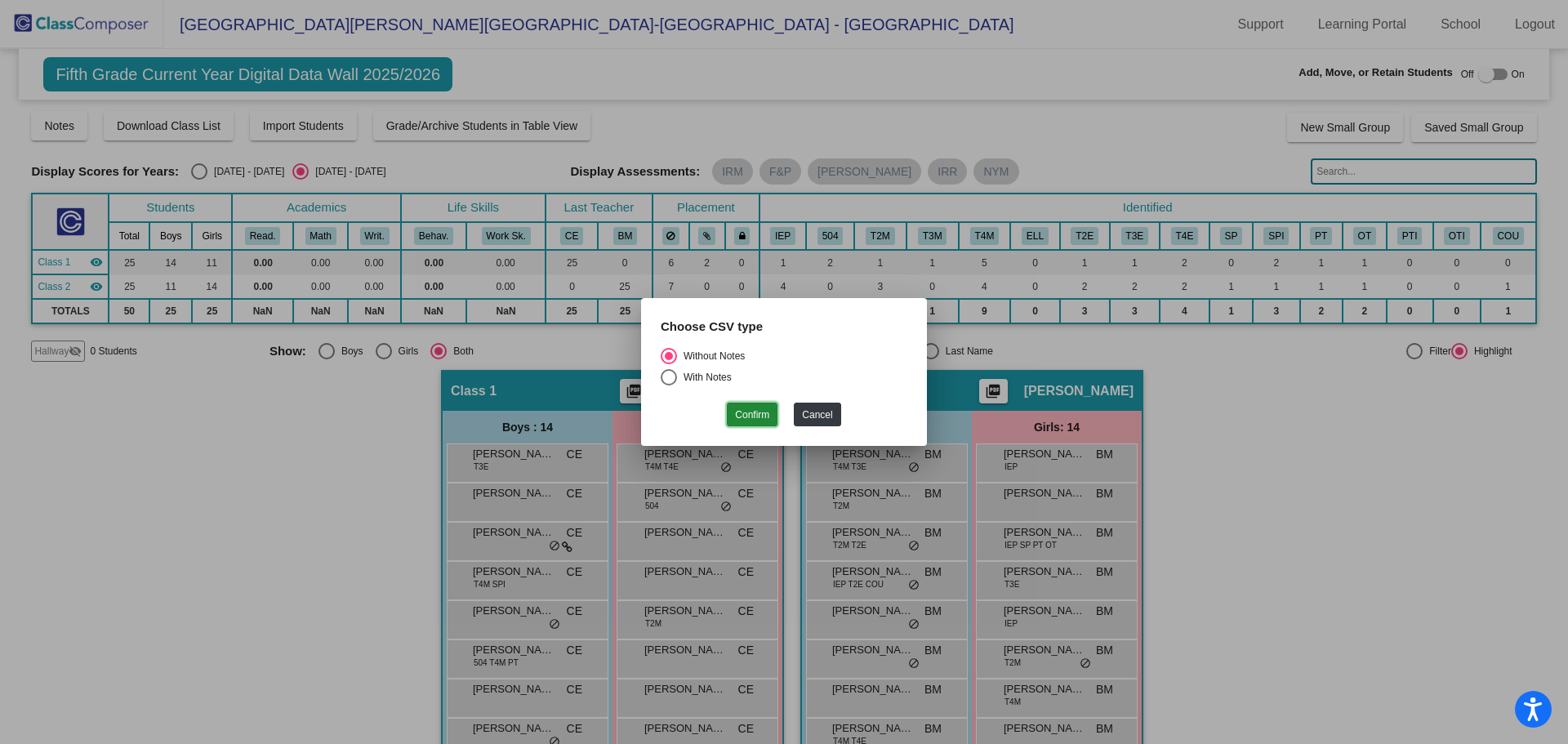
click at [749, 410] on button "Confirm" at bounding box center [752, 414] width 51 height 24
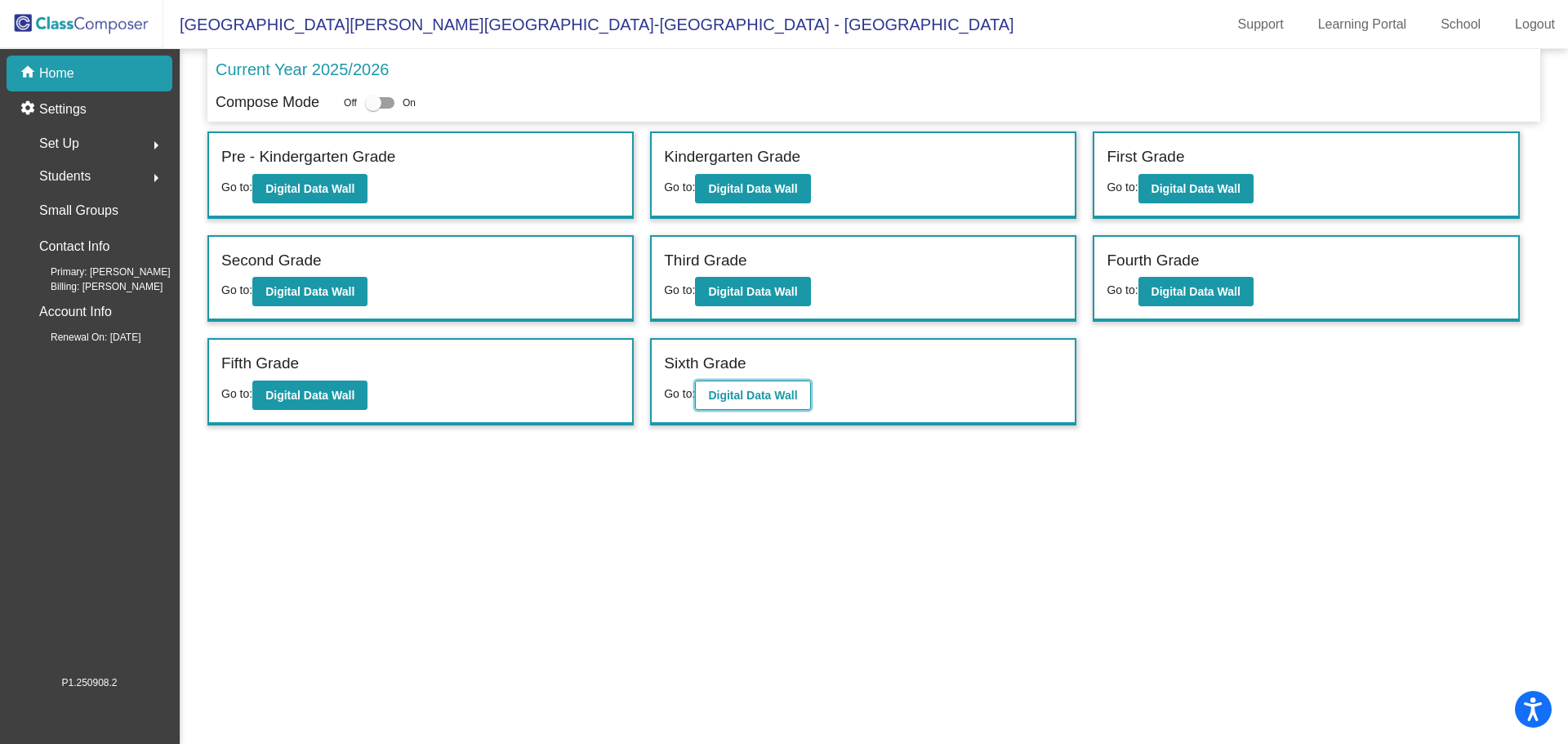
click at [747, 384] on button "Digital Data Wall" at bounding box center [752, 395] width 115 height 29
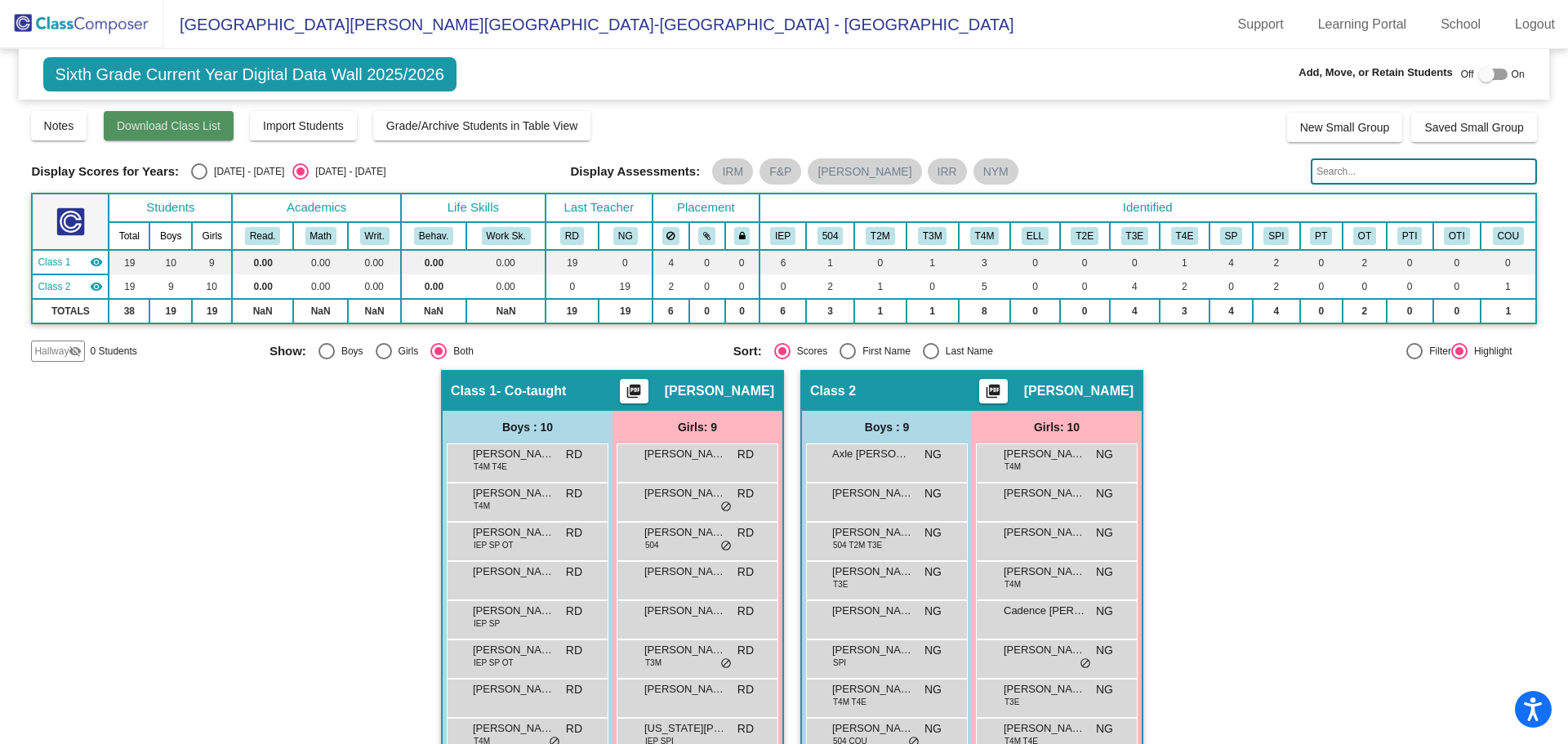
click at [173, 113] on button "Download Class List" at bounding box center [169, 125] width 130 height 29
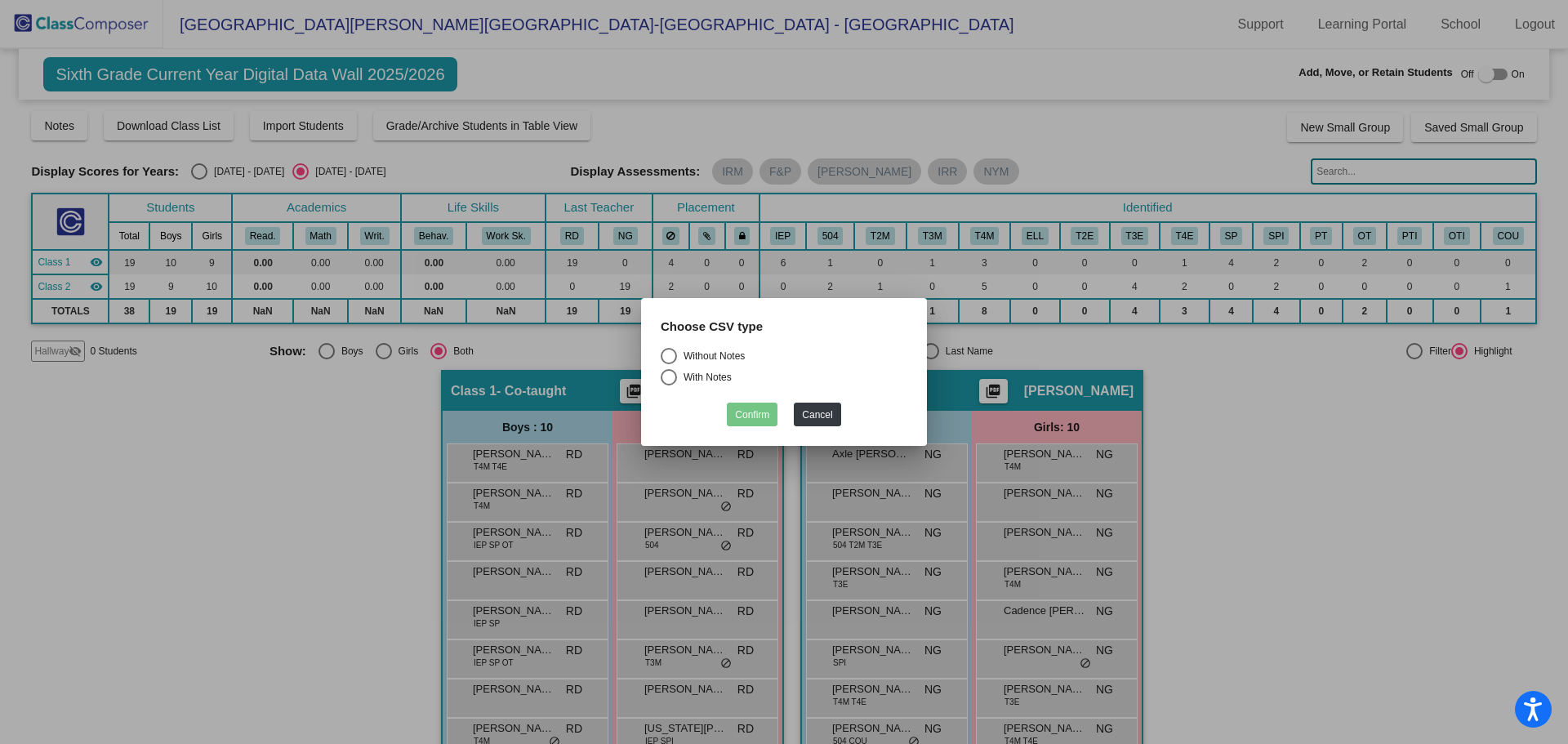
click at [671, 357] on div "Select an option" at bounding box center [668, 355] width 16 height 16
click at [668, 364] on input "Without Notes" at bounding box center [668, 364] width 1 height 1
radio input "true"
click at [754, 405] on button "Confirm" at bounding box center [752, 414] width 51 height 24
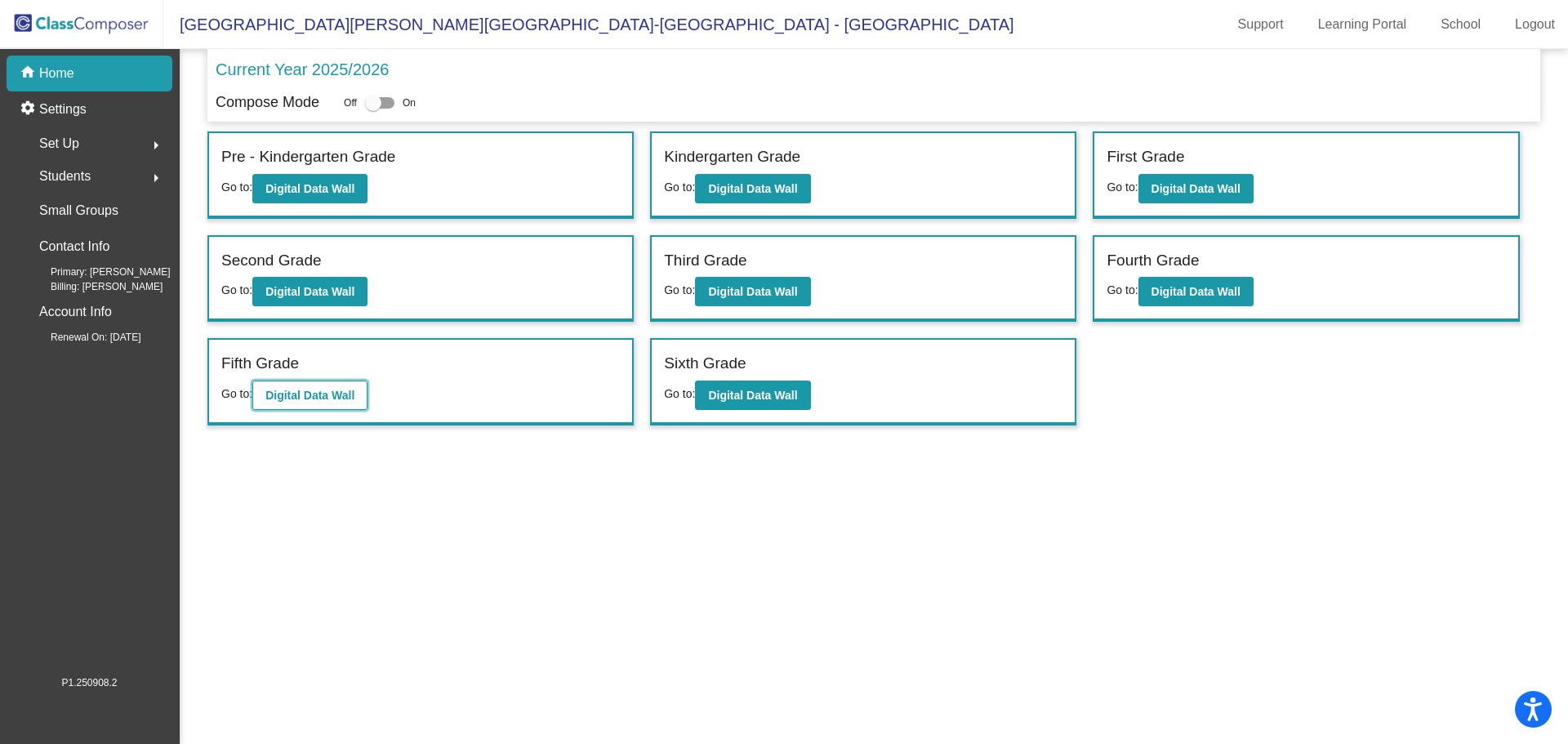
click at [299, 389] on b "Digital Data Wall" at bounding box center [310, 395] width 89 height 13
click at [757, 184] on b "Digital Data Wall" at bounding box center [752, 189] width 89 height 13
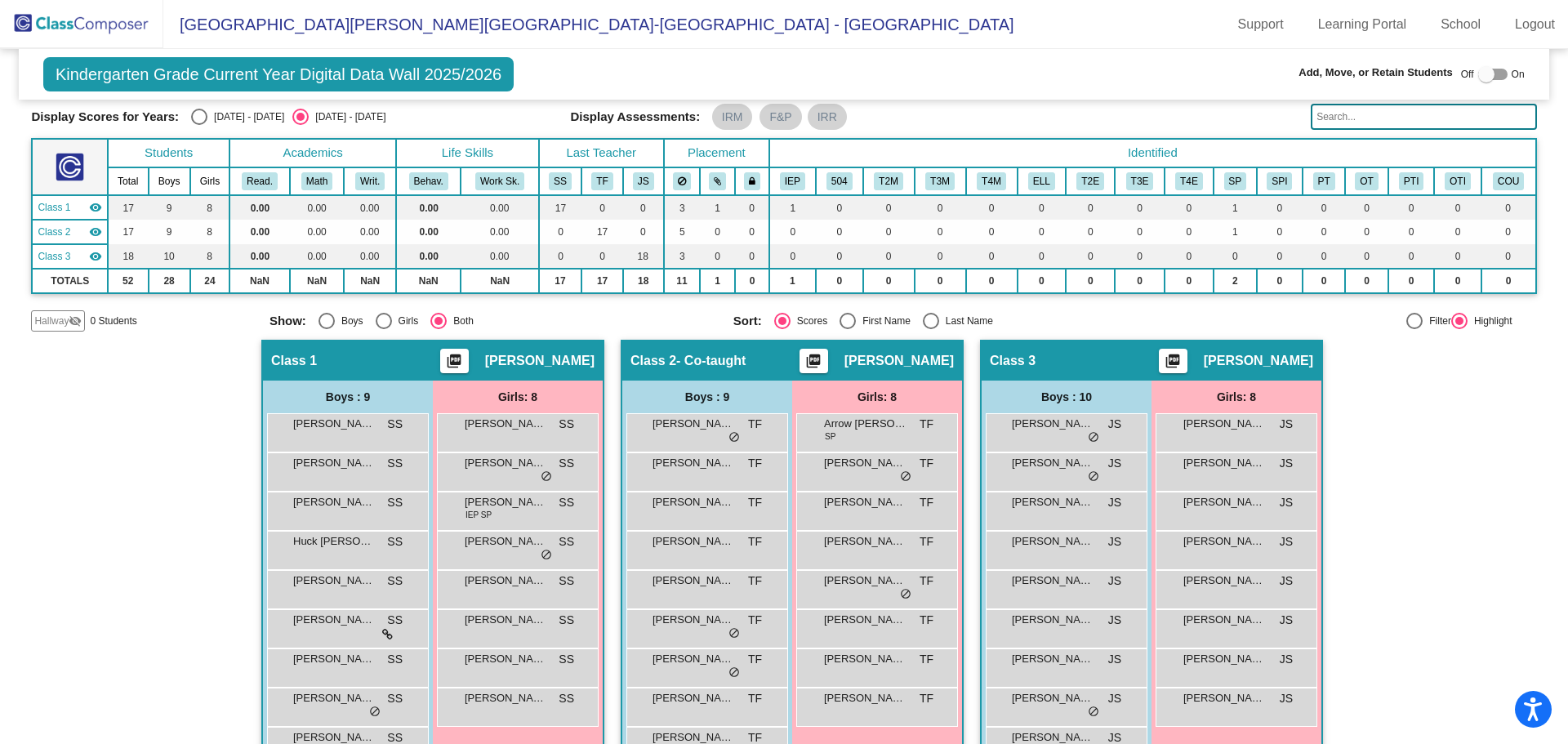
scroll to position [142, 0]
